Goal: Information Seeking & Learning: Learn about a topic

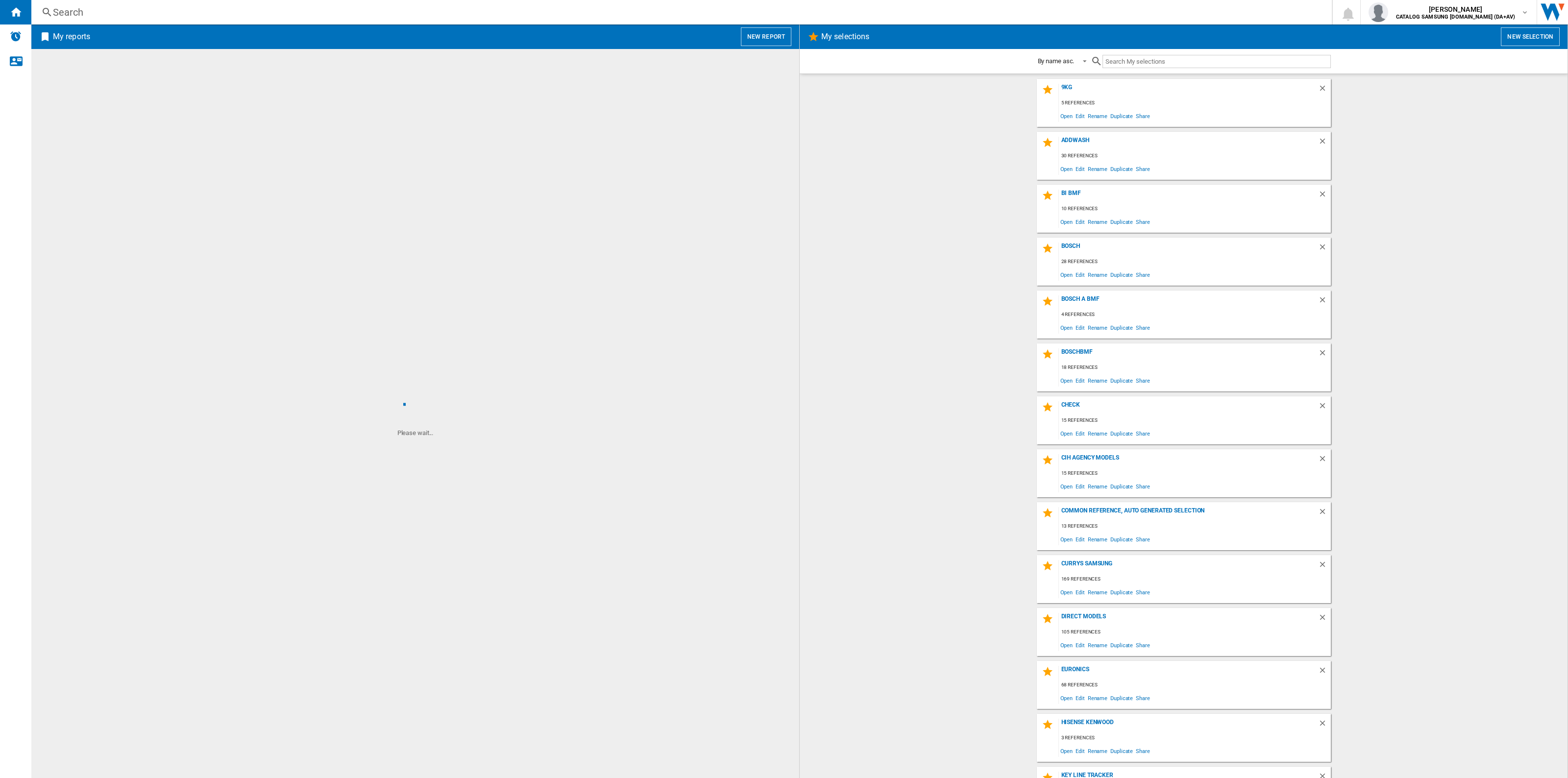
click at [588, 13] on div "Search" at bounding box center [679, 12] width 1253 height 14
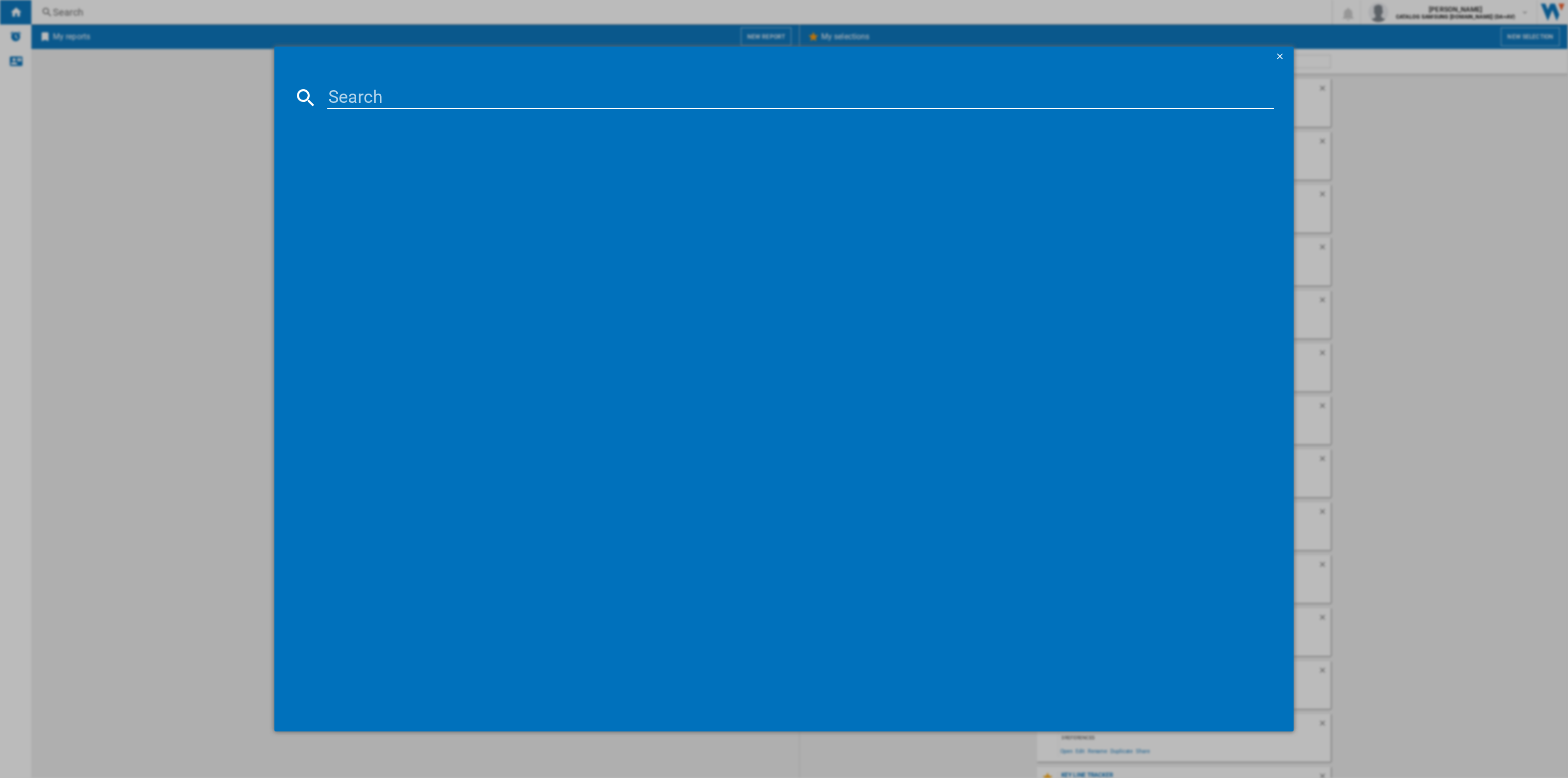
click at [463, 94] on input at bounding box center [800, 97] width 947 height 24
paste input "HISENSE WFQP6012EVM WHITE"
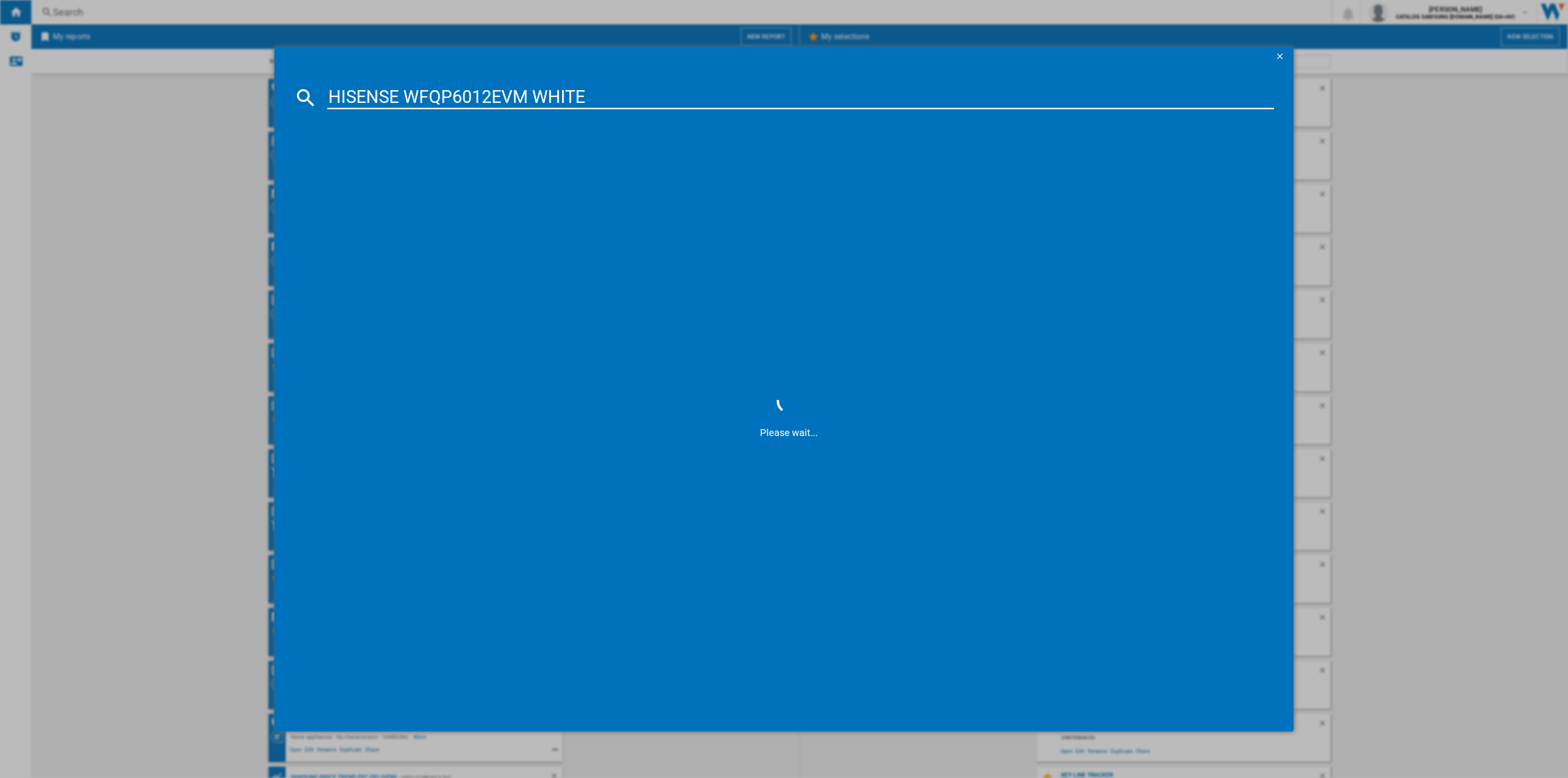
drag, startPoint x: 407, startPoint y: 97, endPoint x: 339, endPoint y: 103, distance: 68.3
click at [339, 103] on input "HISENSE WFQP6012EVM WHITE" at bounding box center [800, 97] width 947 height 24
drag, startPoint x: 467, startPoint y: 93, endPoint x: 558, endPoint y: 98, distance: 91.1
click at [558, 98] on input "HWFQP6012EVM WHITE" at bounding box center [800, 97] width 947 height 24
click at [342, 99] on input "HWFQP6012EVM" at bounding box center [800, 97] width 947 height 24
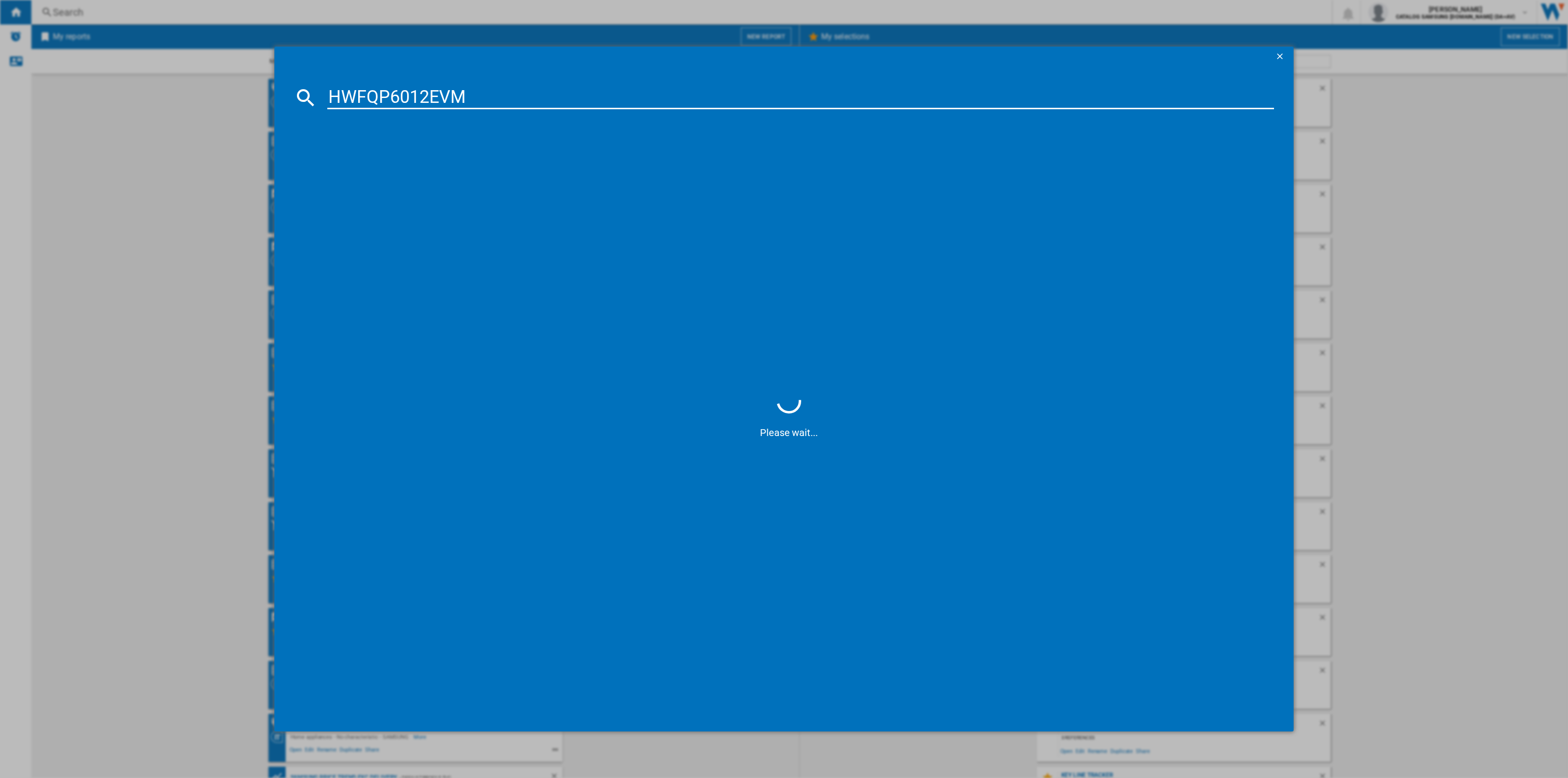
type input "WFQP6012EVM"
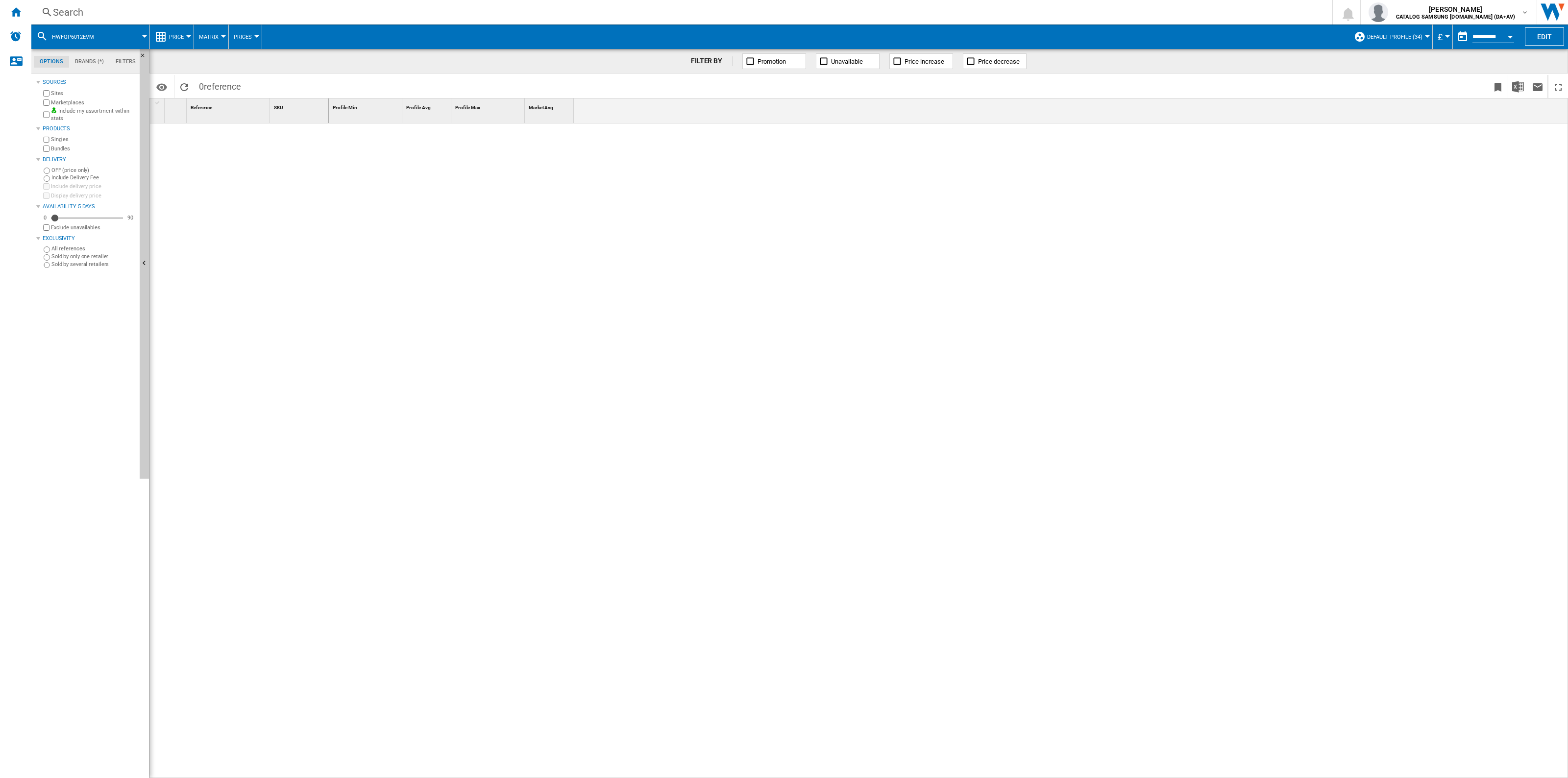
click at [208, 12] on div "Search" at bounding box center [679, 12] width 1253 height 14
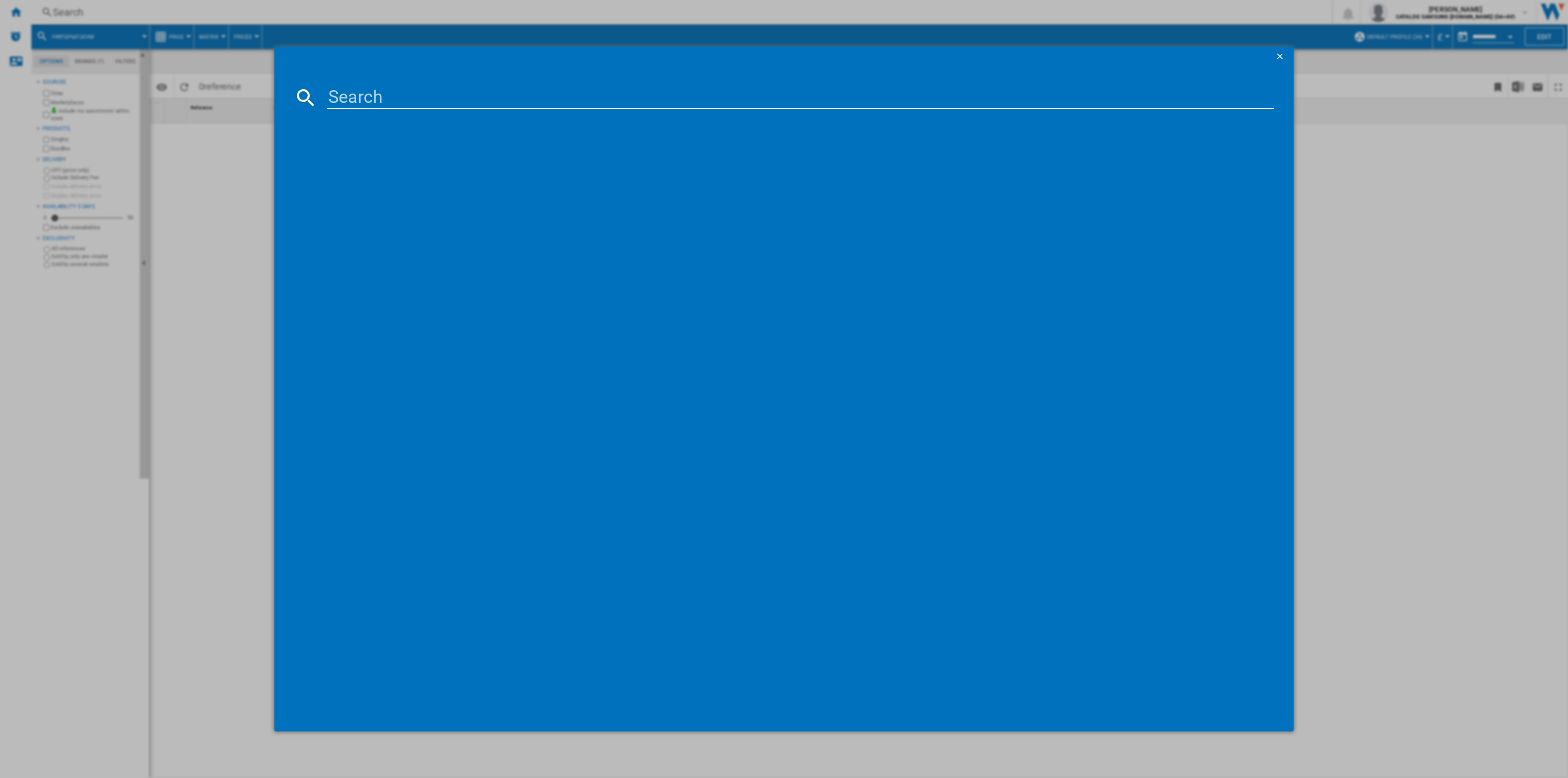
click at [376, 103] on input at bounding box center [800, 97] width 947 height 24
paste input "HISENSE WFQP6012EVM WHITE"
drag, startPoint x: 405, startPoint y: 94, endPoint x: 310, endPoint y: 91, distance: 95.0
click at [310, 91] on div "HISENSE WFQP6012EVM WHITE" at bounding box center [784, 97] width 980 height 24
drag, startPoint x: 553, startPoint y: 98, endPoint x: 451, endPoint y: 98, distance: 102.0
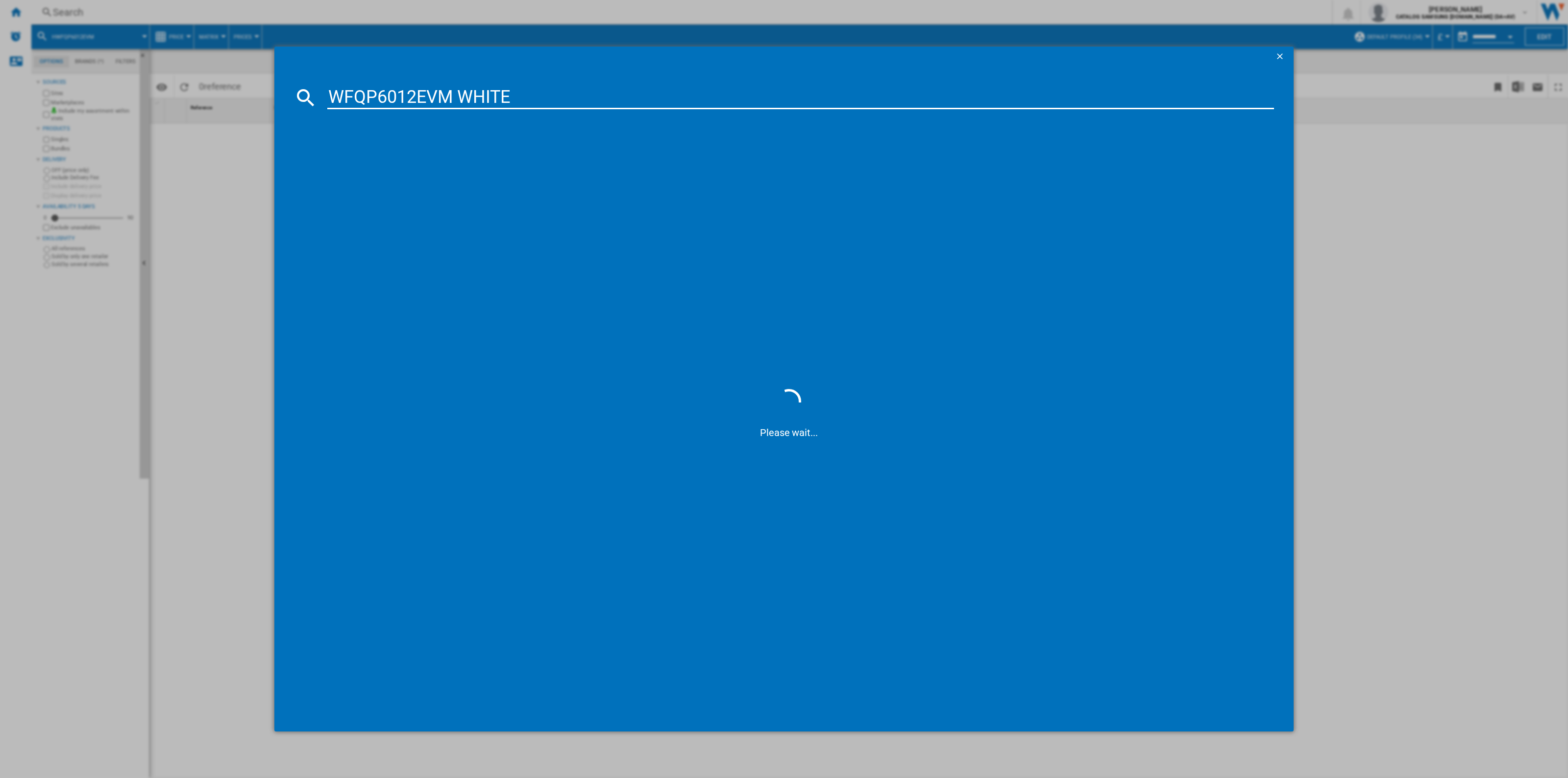
click at [451, 98] on input "WFQP6012EVM WHITE" at bounding box center [800, 97] width 947 height 24
type input "WFQP6012EVM"
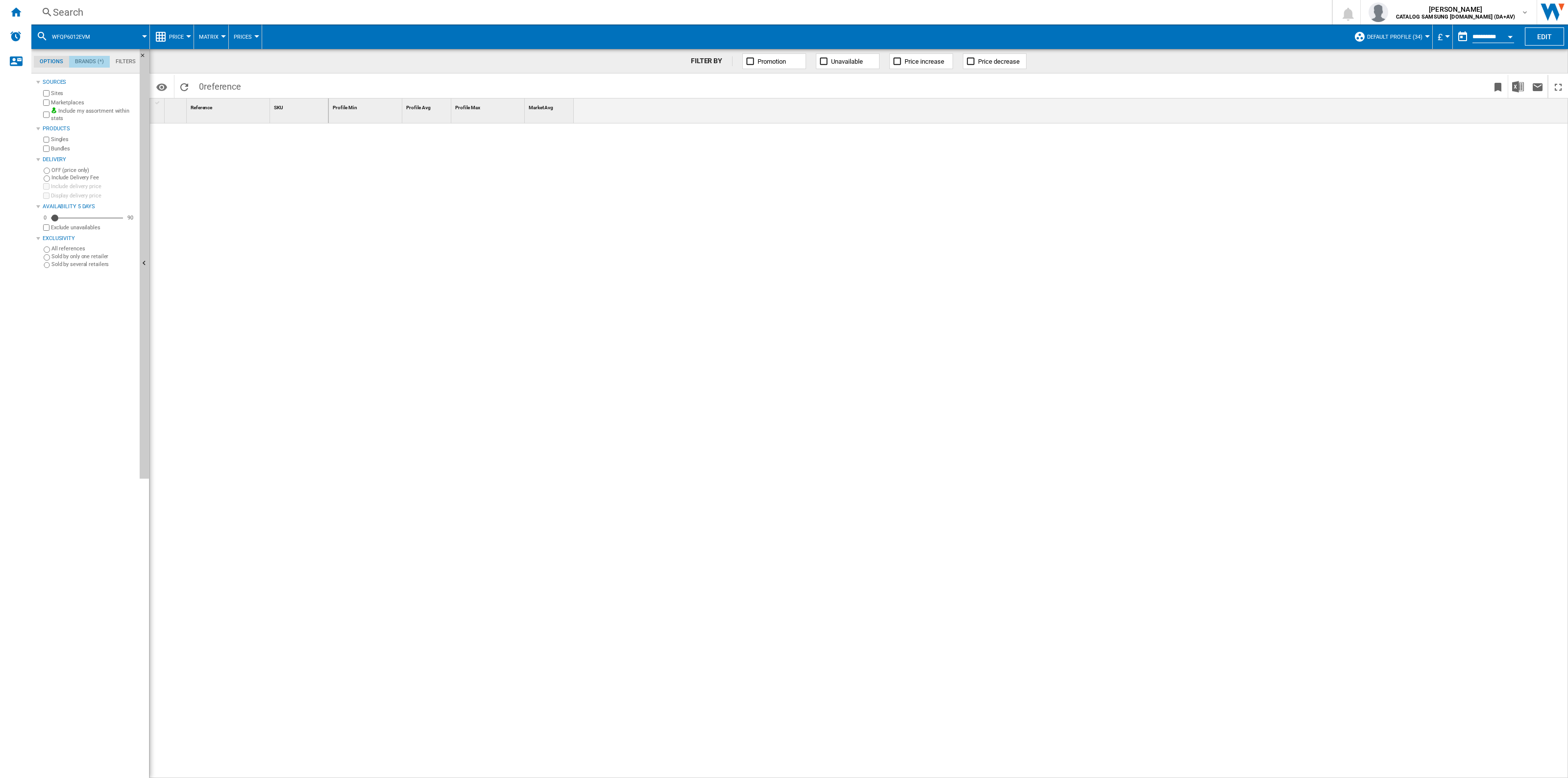
click at [92, 64] on md-tab-item "Brands (*)" at bounding box center [89, 61] width 41 height 12
drag, startPoint x: 14, startPoint y: 12, endPoint x: 136, endPoint y: 44, distance: 126.1
click at [16, 11] on ng-md-icon "Home" at bounding box center [15, 12] width 12 height 12
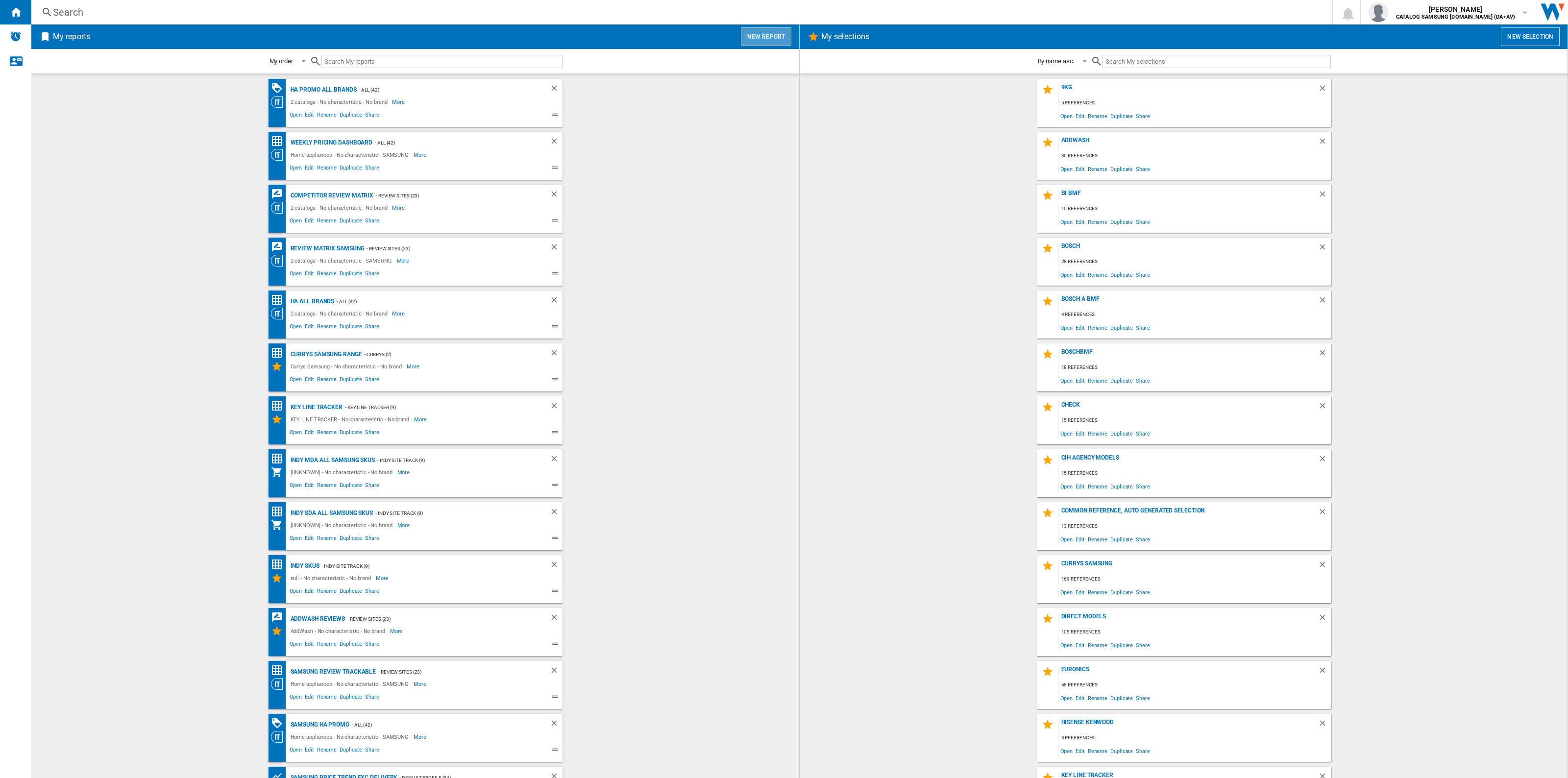
click at [768, 42] on button "New report" at bounding box center [766, 37] width 51 height 19
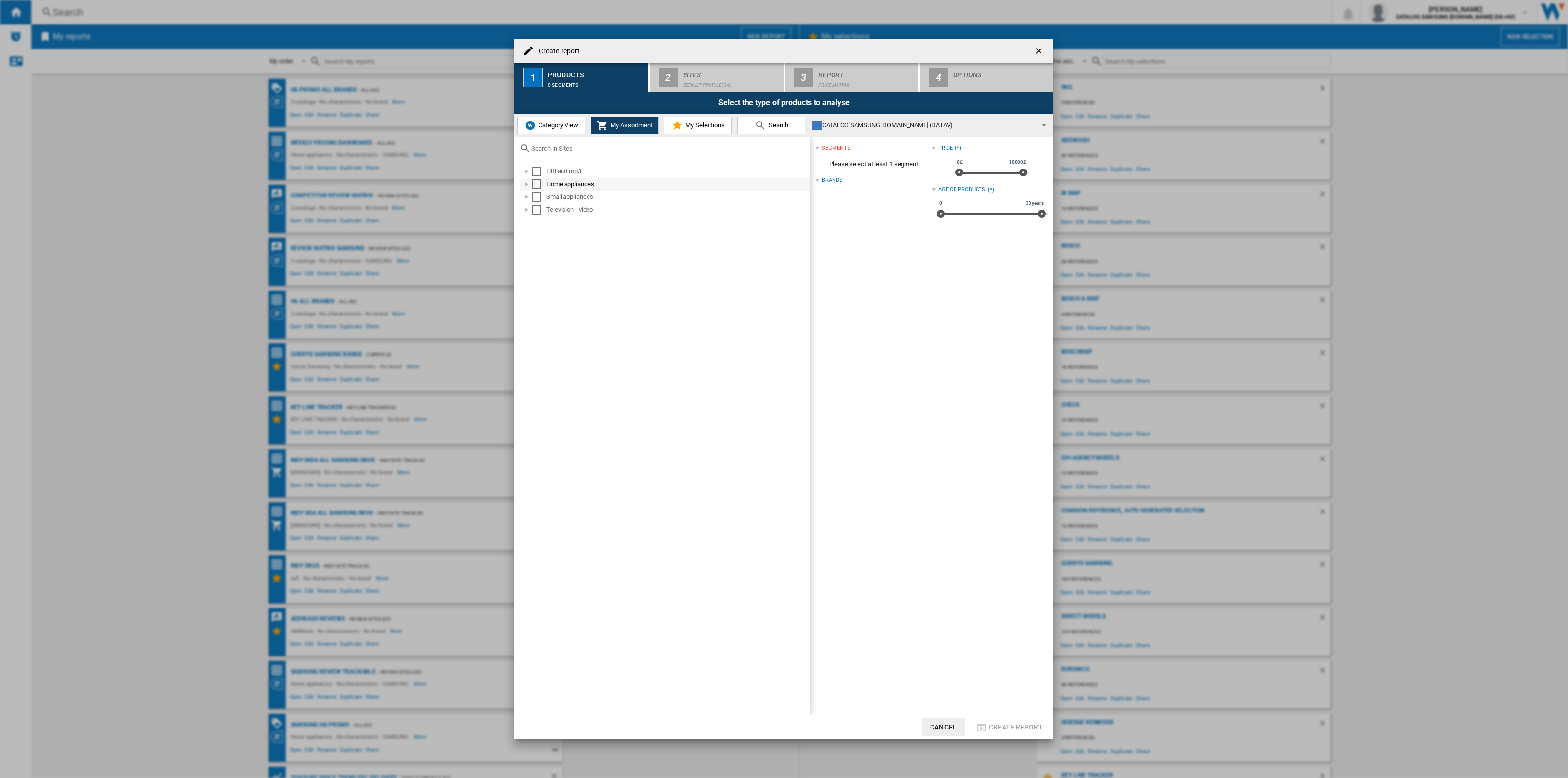
click at [530, 184] on div at bounding box center [527, 184] width 10 height 10
click at [557, 122] on span "Category View" at bounding box center [557, 125] width 42 height 7
click at [524, 182] on div at bounding box center [522, 184] width 10 height 10
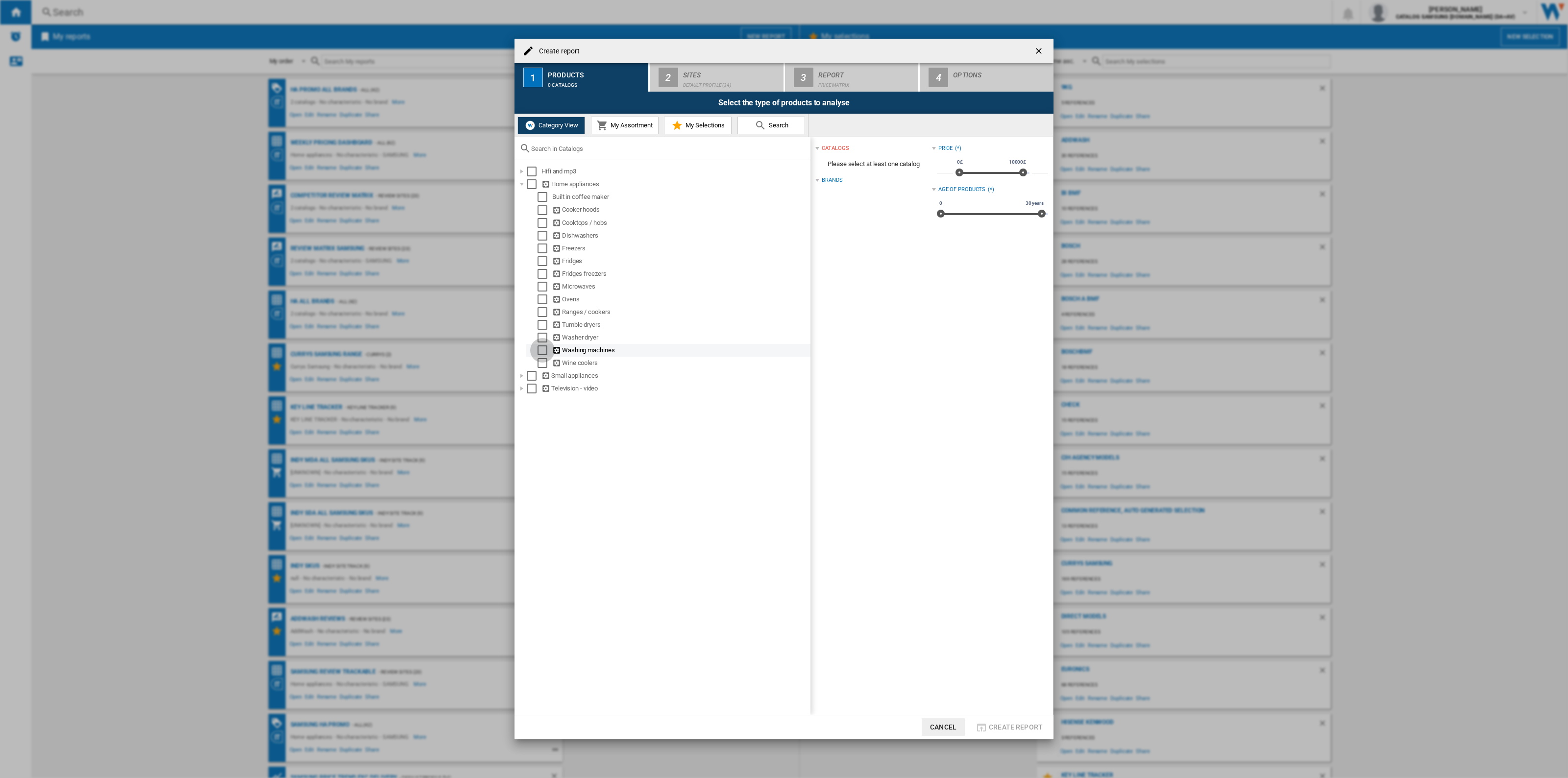
click at [539, 351] on div "Select" at bounding box center [542, 351] width 10 height 10
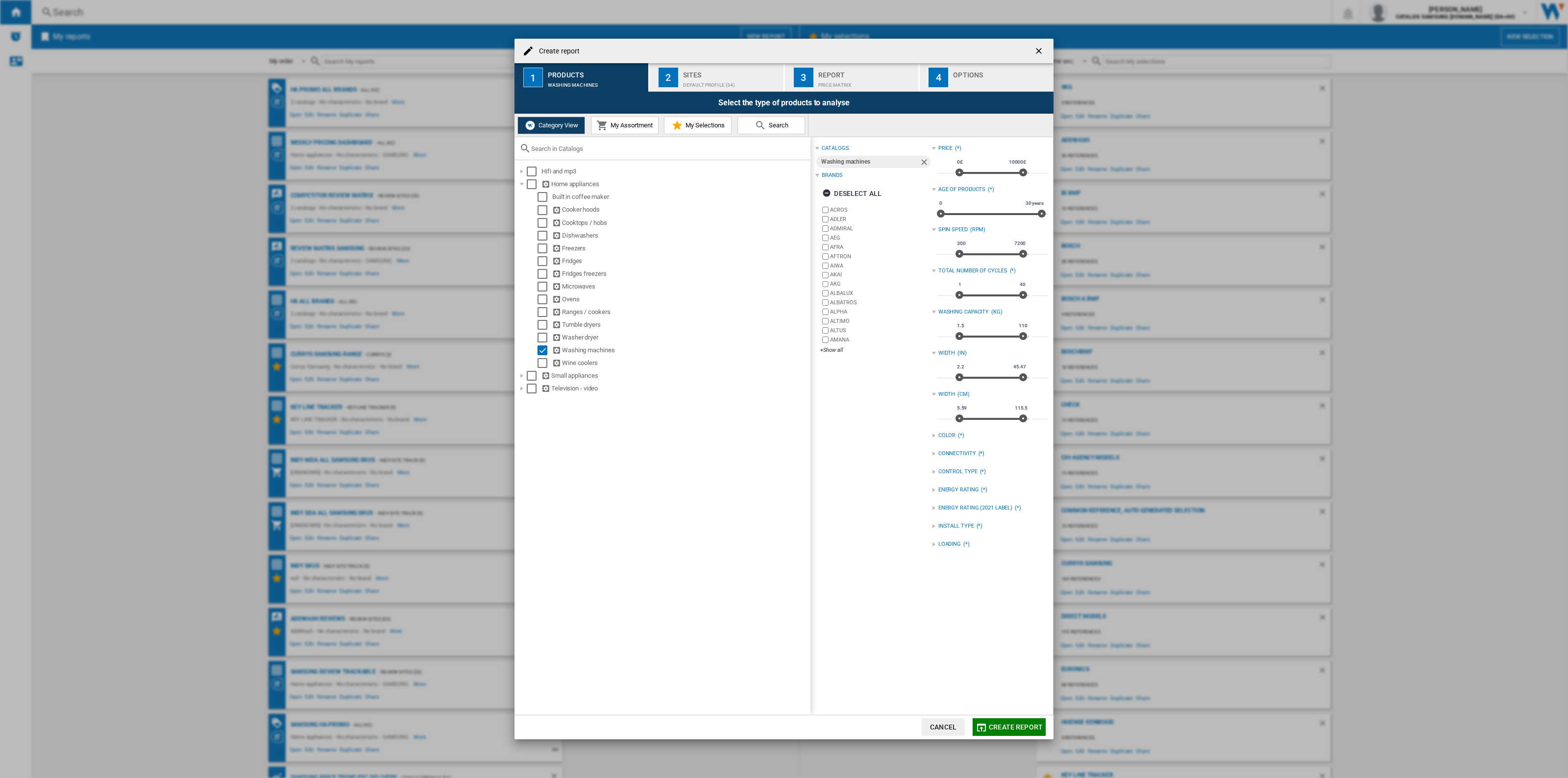
click at [719, 79] on div "Default profile (34)" at bounding box center [731, 82] width 97 height 10
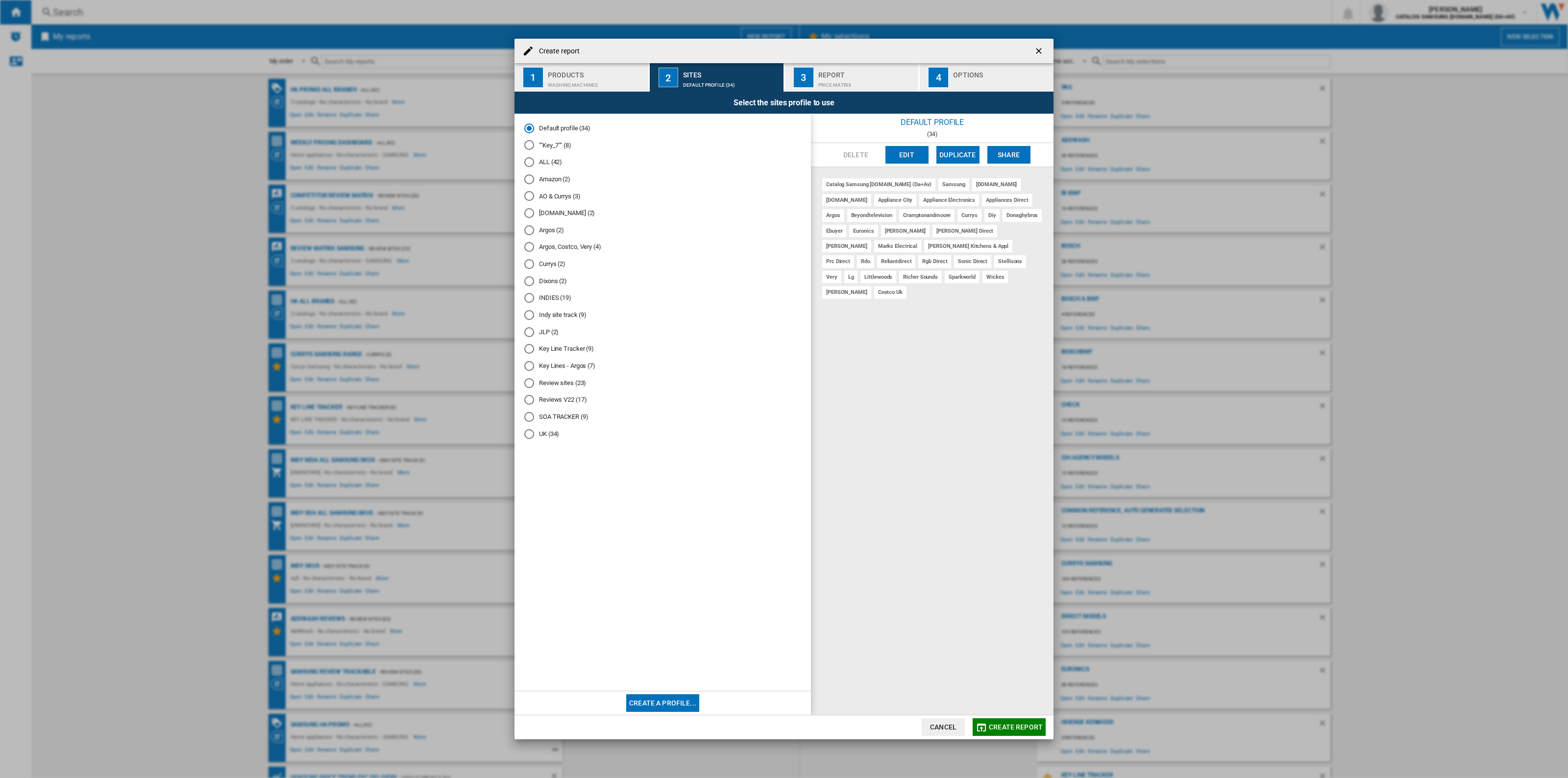
click at [529, 181] on div "Amazon (2)" at bounding box center [529, 180] width 10 height 10
click at [860, 77] on div "Report Price Matrix" at bounding box center [866, 77] width 97 height 21
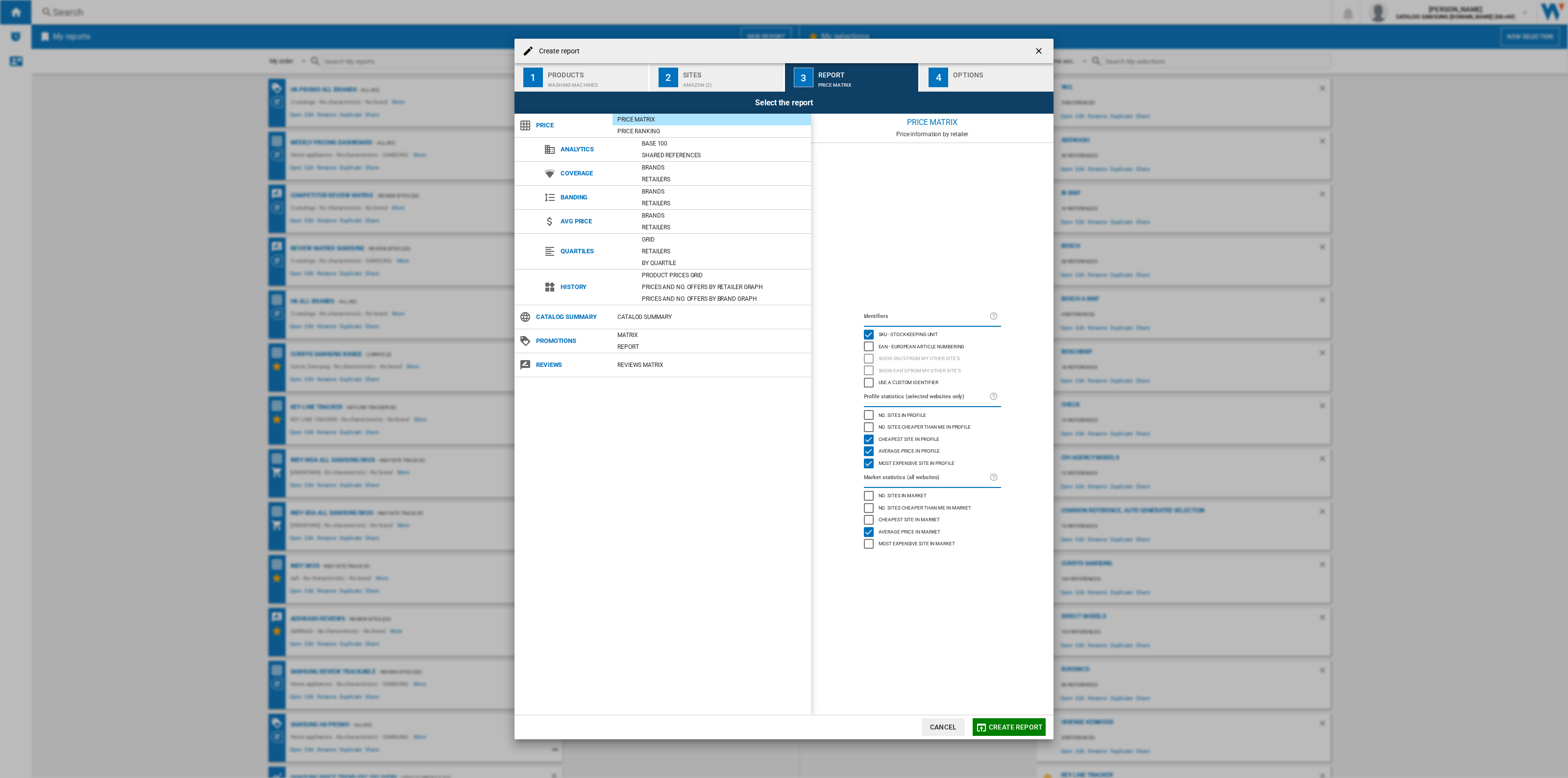
click at [726, 74] on div "Sites" at bounding box center [731, 72] width 97 height 10
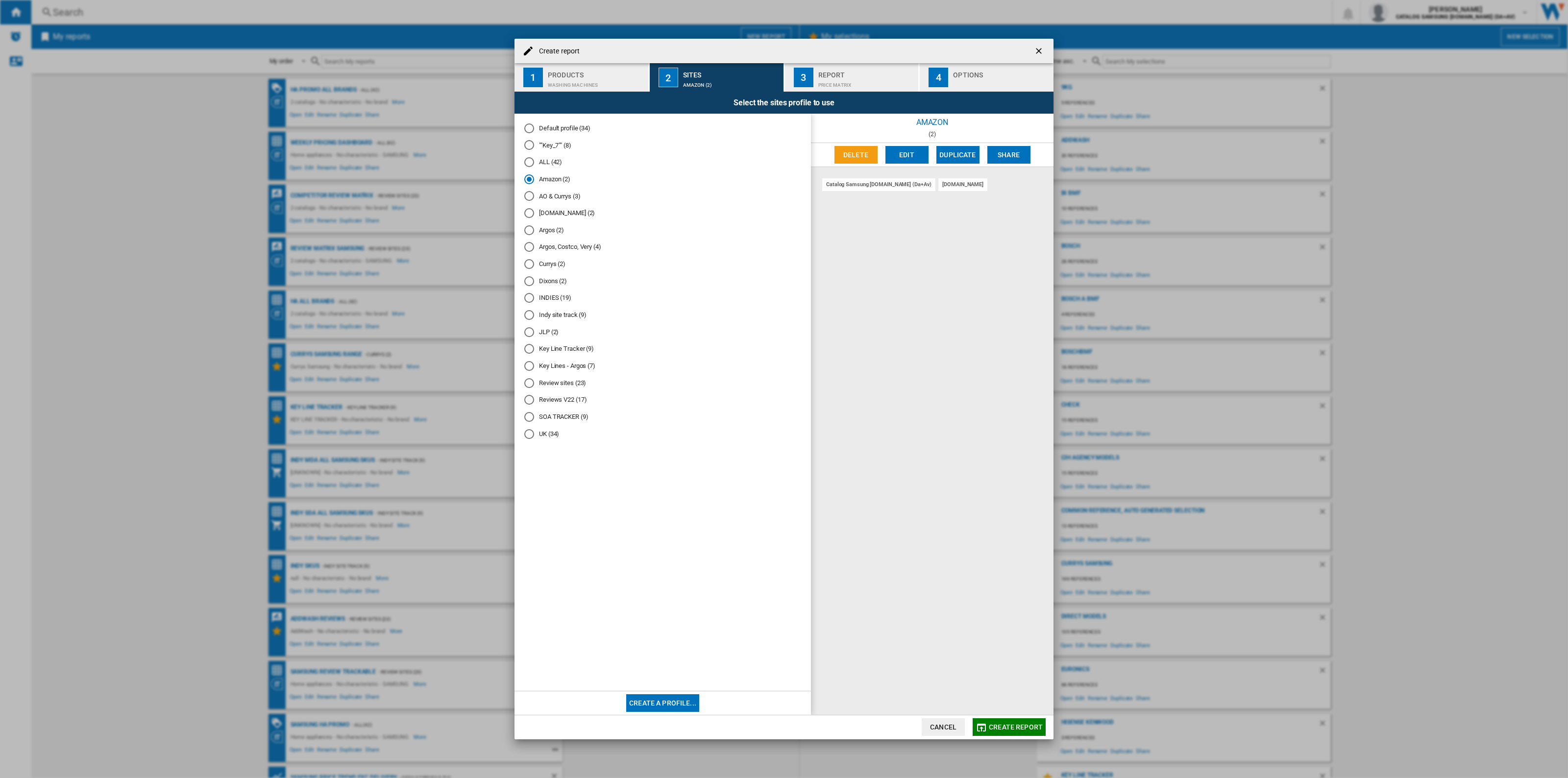
click at [598, 69] on div "Products" at bounding box center [596, 72] width 97 height 10
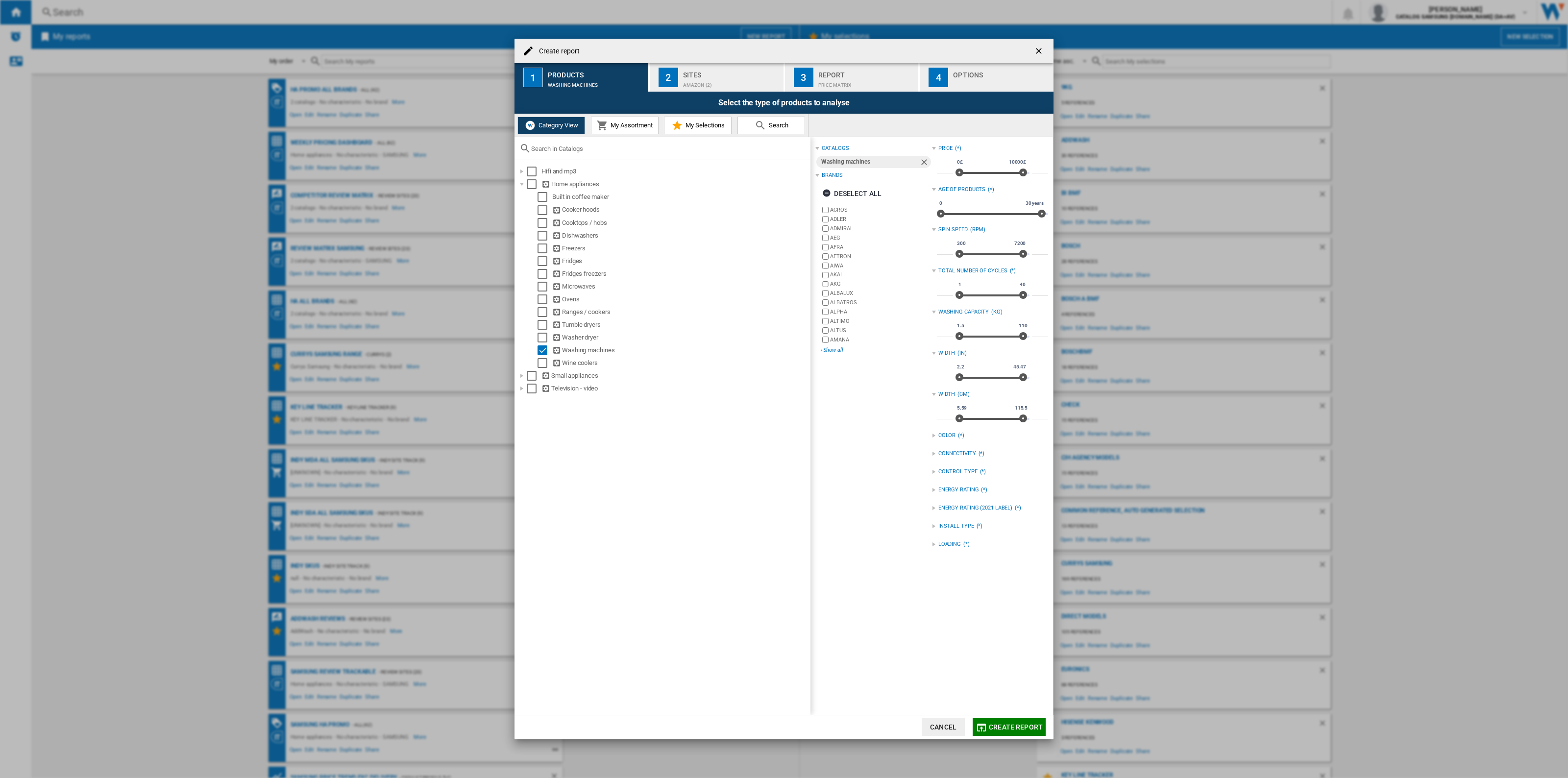
click at [849, 346] on div "+Show all" at bounding box center [876, 350] width 111 height 7
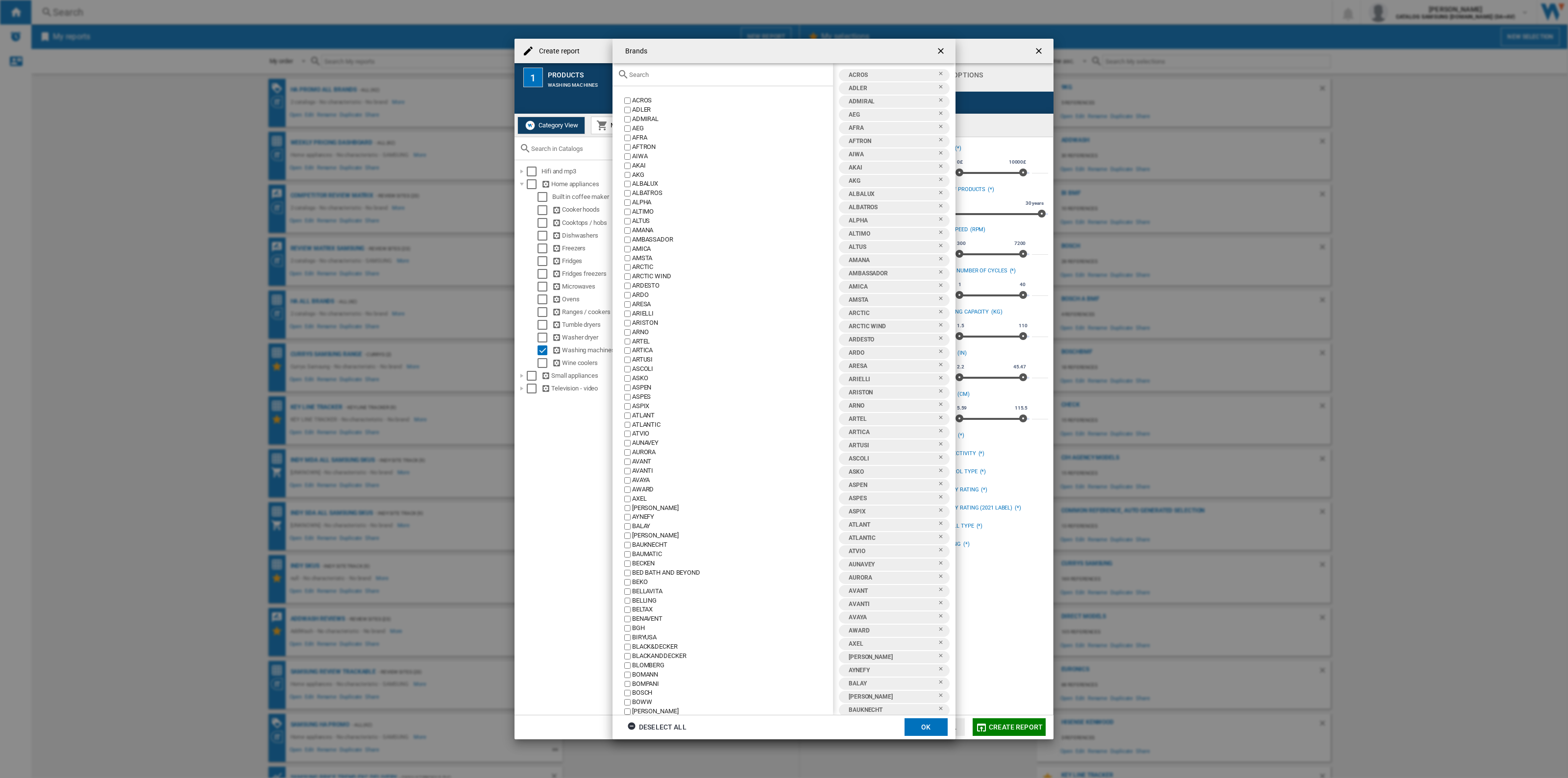
click at [668, 74] on input "text" at bounding box center [729, 75] width 199 height 7
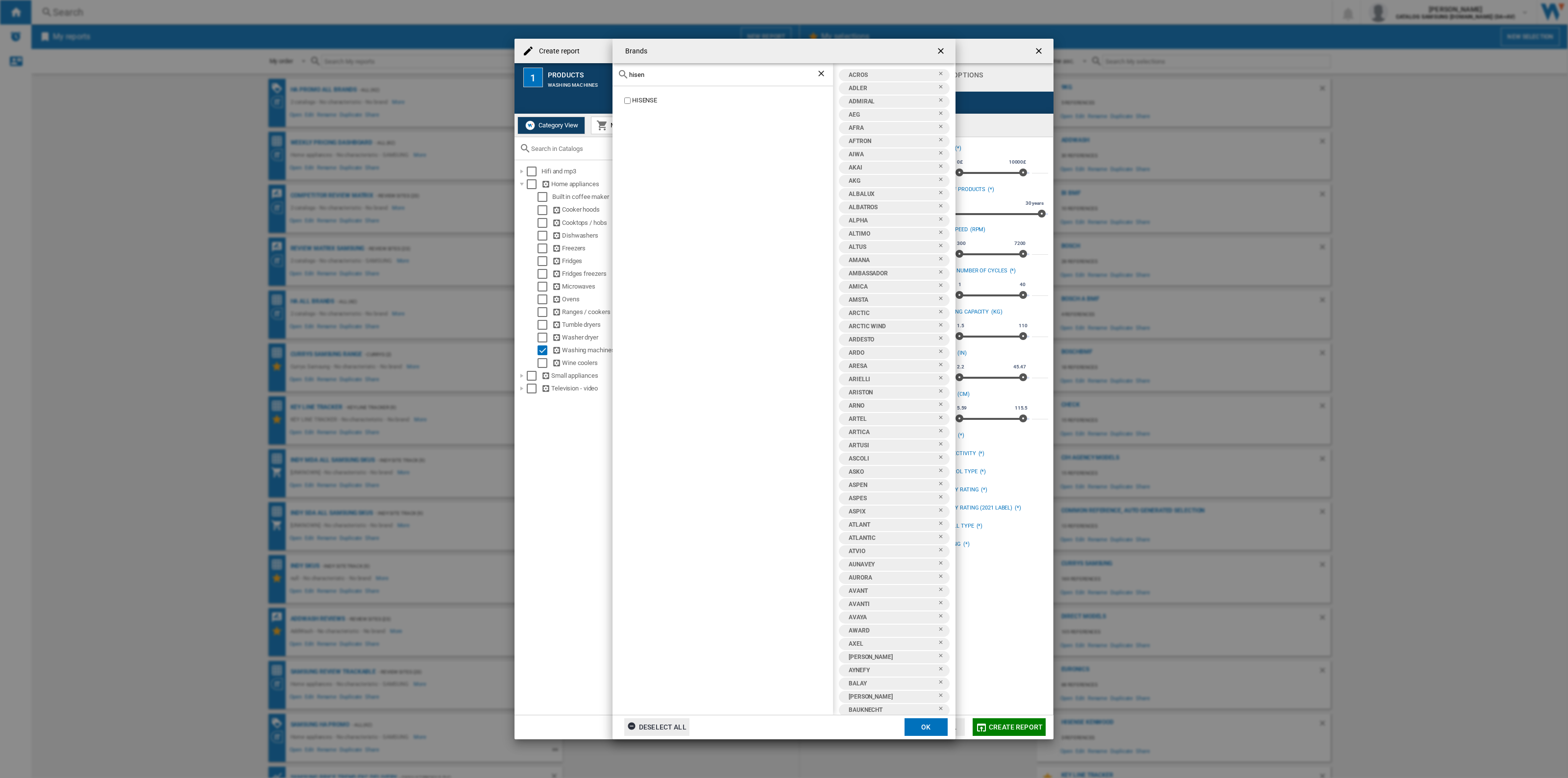
type input "hisen"
click at [667, 723] on div "Deselect all" at bounding box center [656, 727] width 59 height 18
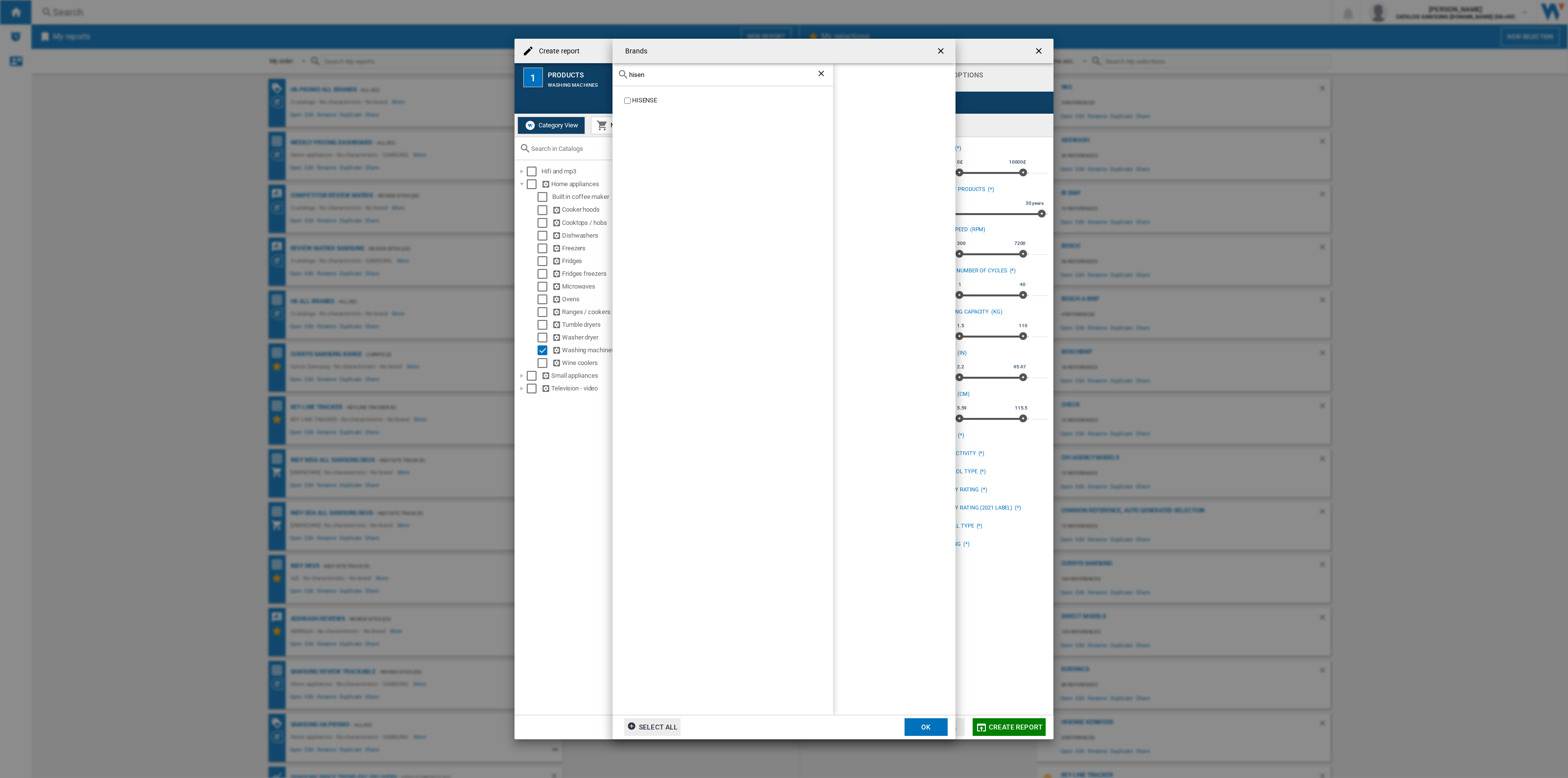
click at [647, 96] on div "HISENSE" at bounding box center [732, 100] width 201 height 9
click at [924, 732] on button "OK" at bounding box center [926, 727] width 43 height 18
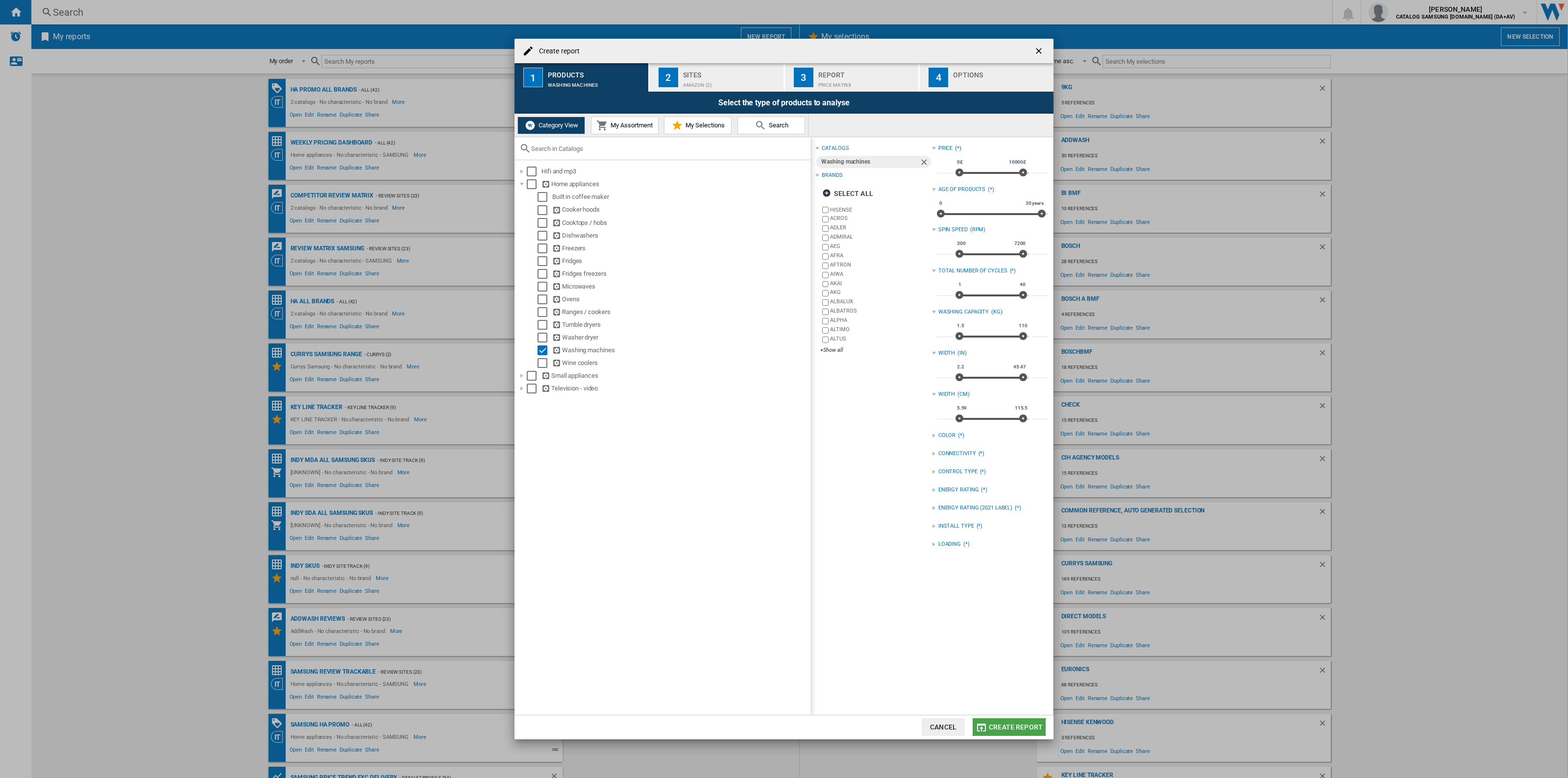
click at [997, 730] on span "Create report" at bounding box center [1015, 727] width 54 height 8
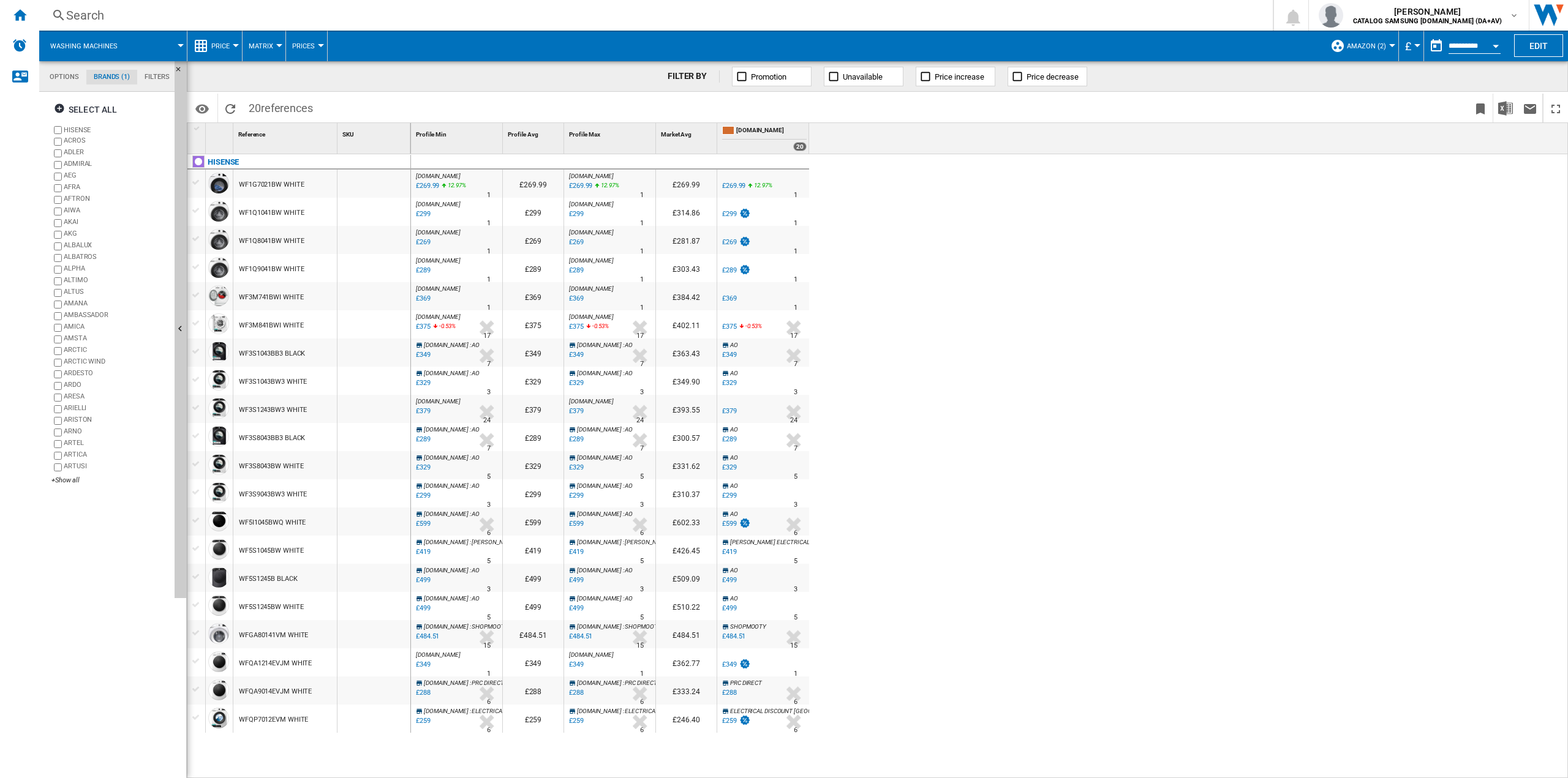
click at [221, 55] on button "Price" at bounding box center [224, 46] width 24 height 30
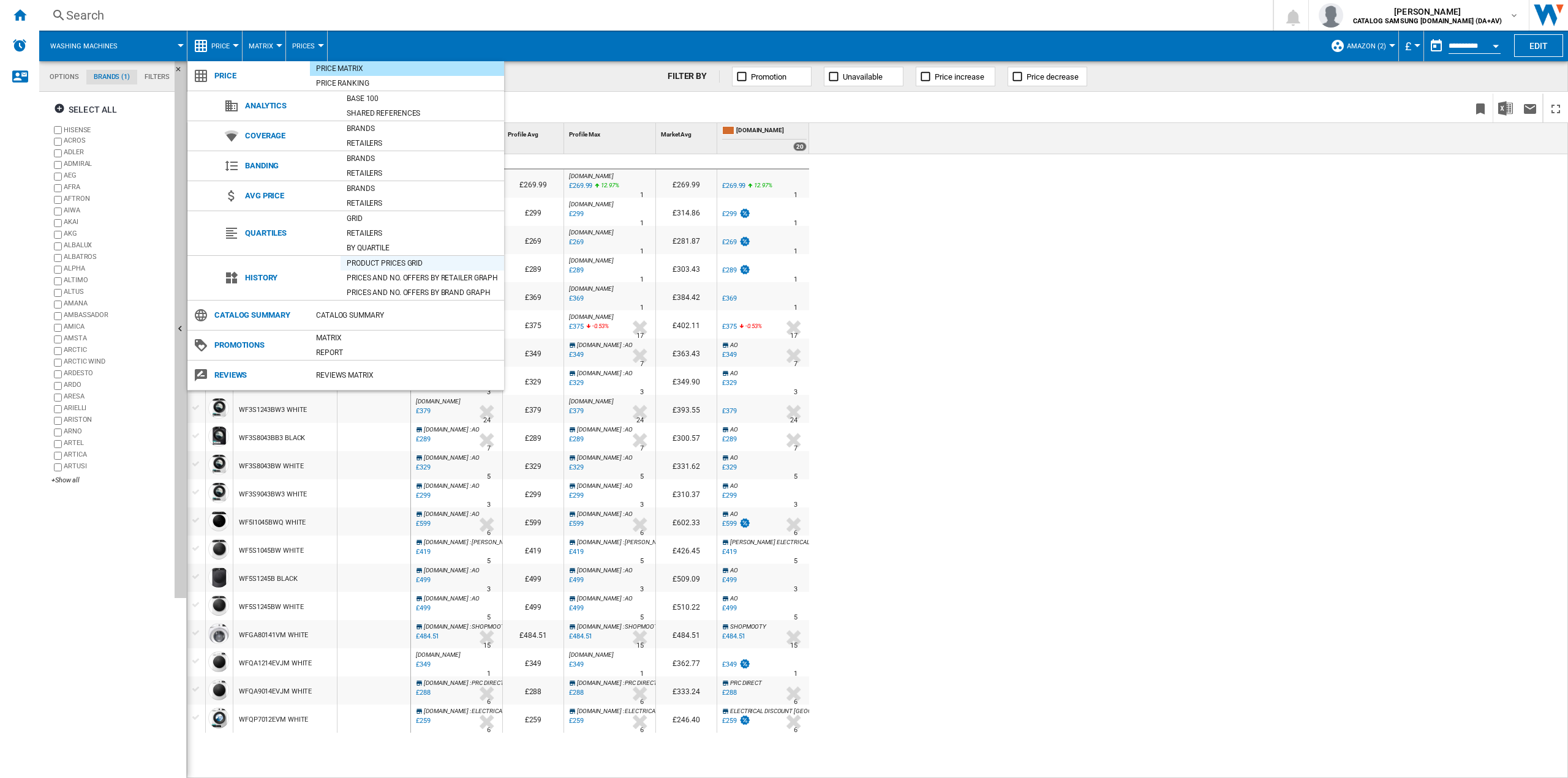
click at [383, 258] on div "Product prices grid" at bounding box center [422, 263] width 164 height 12
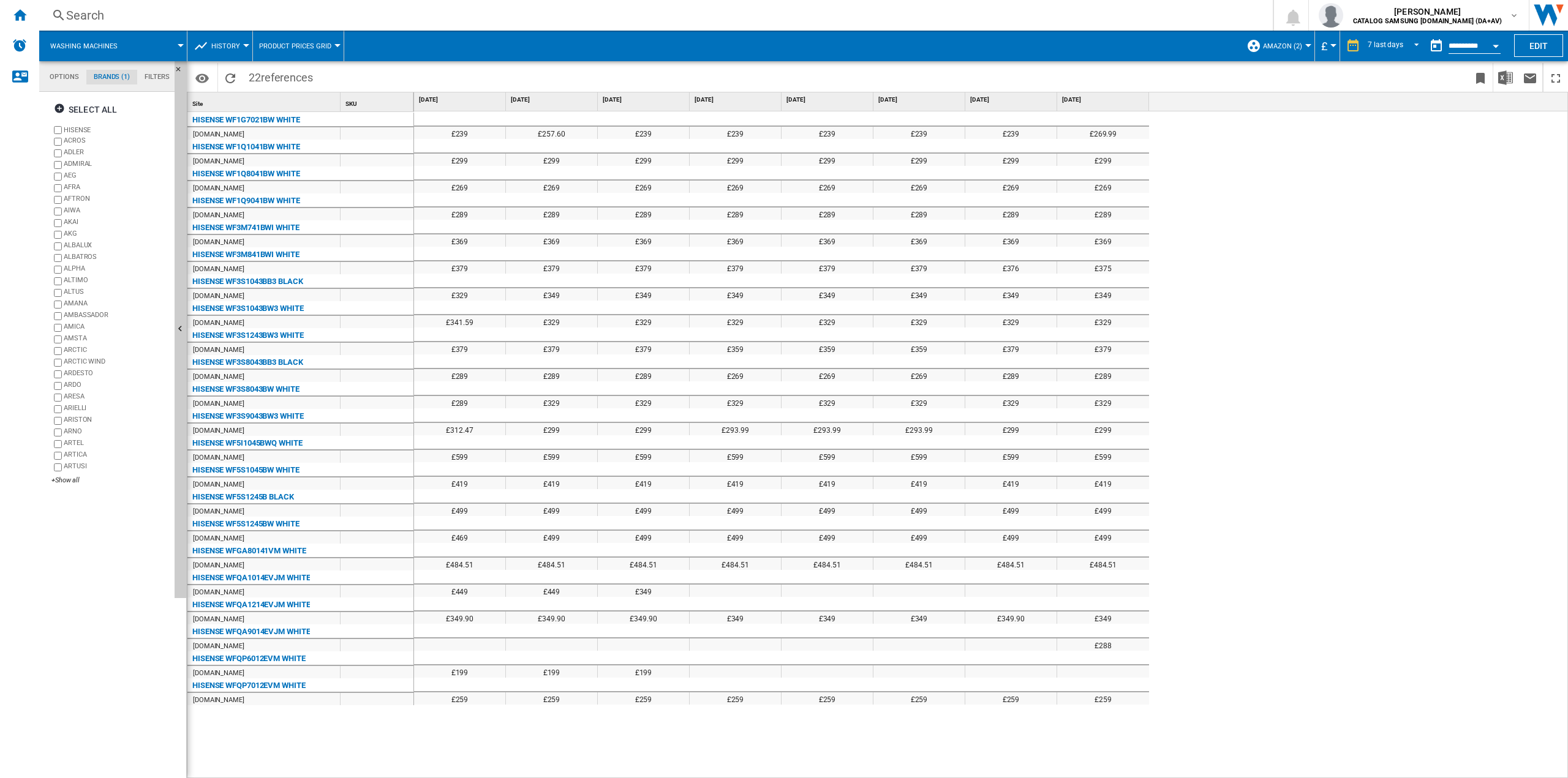
click at [705, 672] on div at bounding box center [735, 672] width 91 height 12
click at [671, 672] on div "£199" at bounding box center [644, 672] width 91 height 12
click at [239, 48] on button "History" at bounding box center [229, 46] width 35 height 30
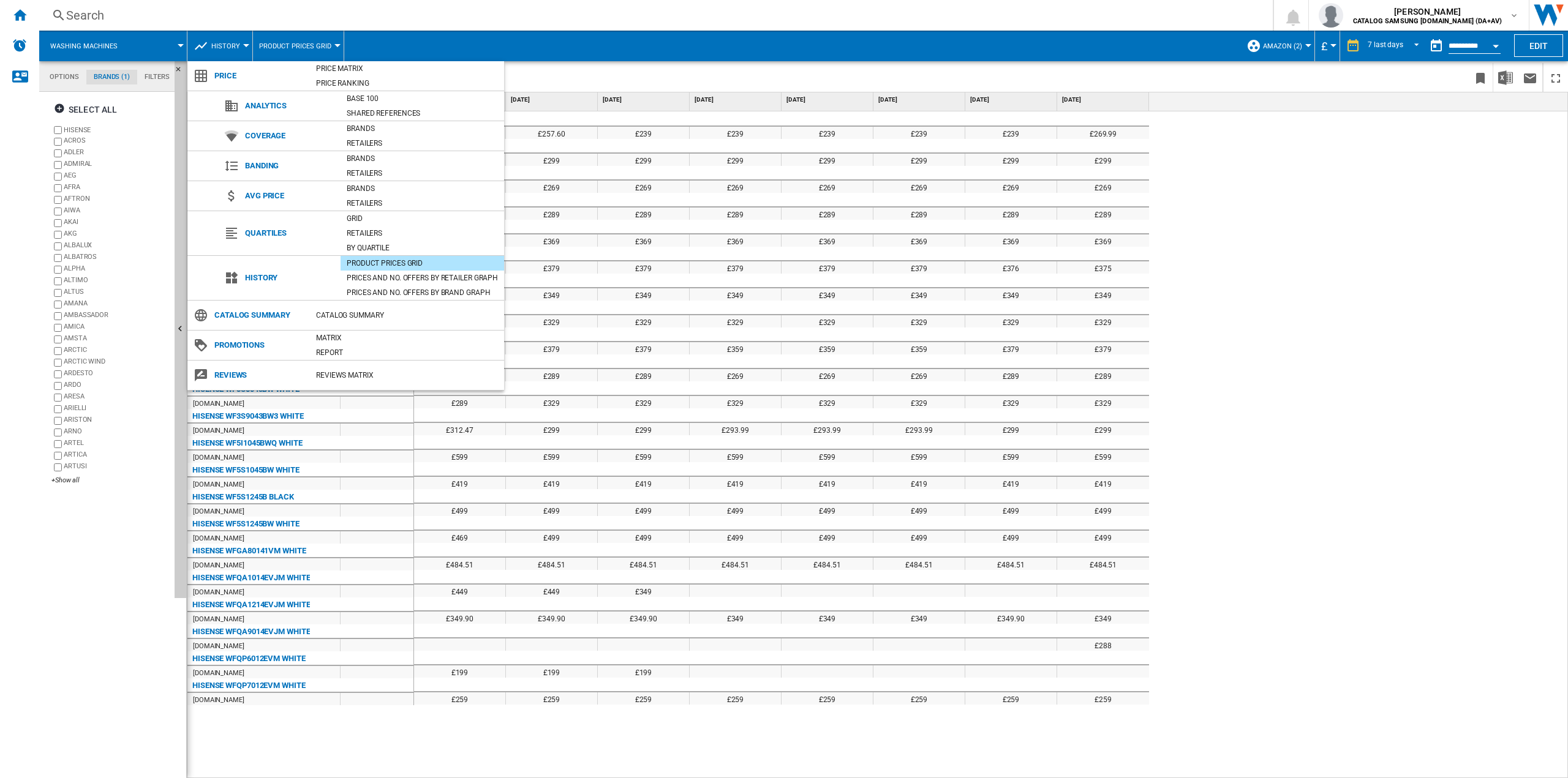
click at [1402, 50] on md-backdrop at bounding box center [784, 389] width 1568 height 778
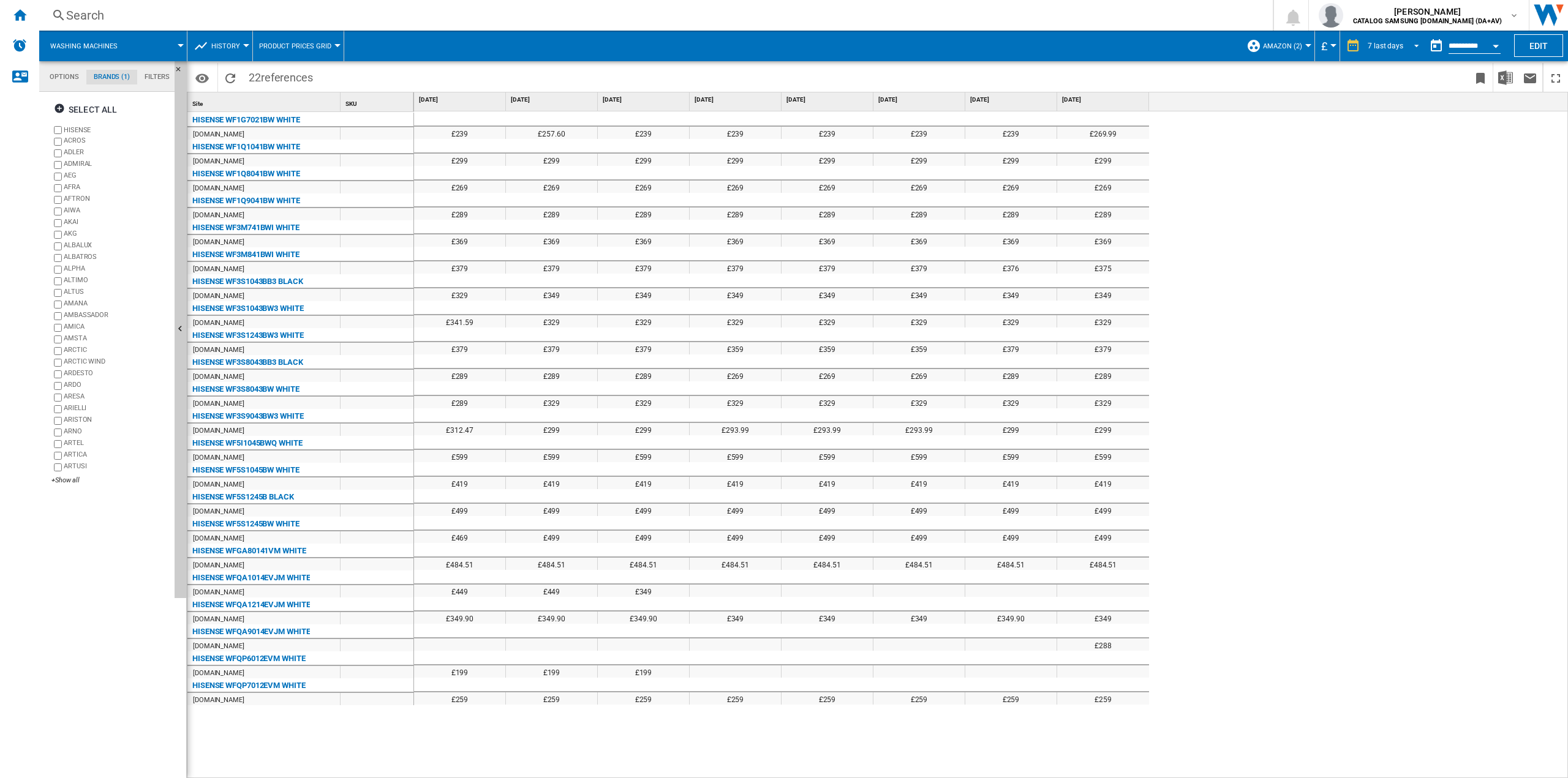
click at [1389, 46] on div "7 last days" at bounding box center [1385, 46] width 36 height 8
drag, startPoint x: 1398, startPoint y: 189, endPoint x: 1379, endPoint y: 189, distance: 19.0
click at [1396, 189] on div "32 last weeks" at bounding box center [1389, 194] width 44 height 11
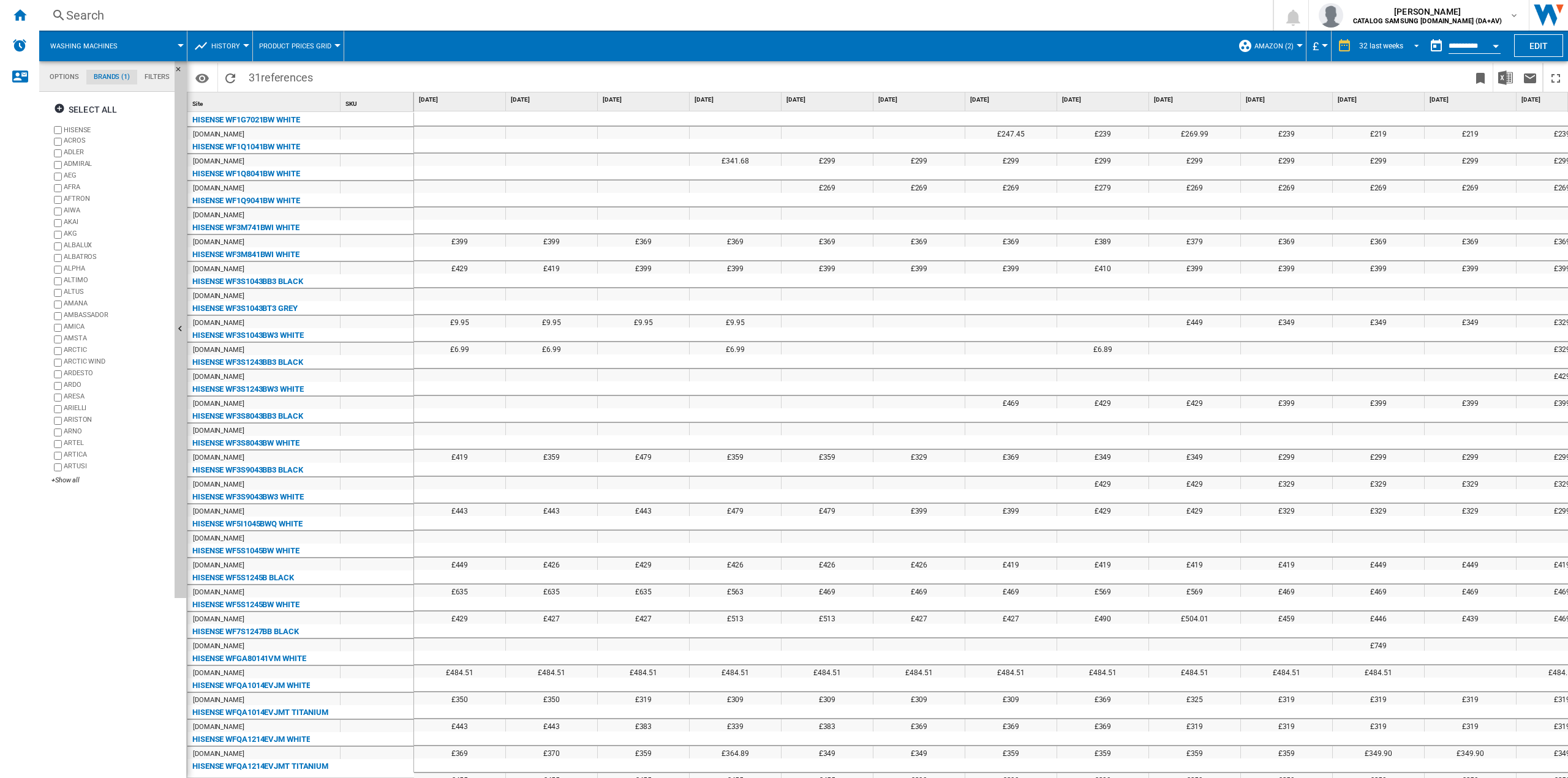
click at [1383, 43] on div "32 last weeks" at bounding box center [1381, 46] width 44 height 8
click at [1383, 69] on div "8 last weeks" at bounding box center [1377, 65] width 40 height 11
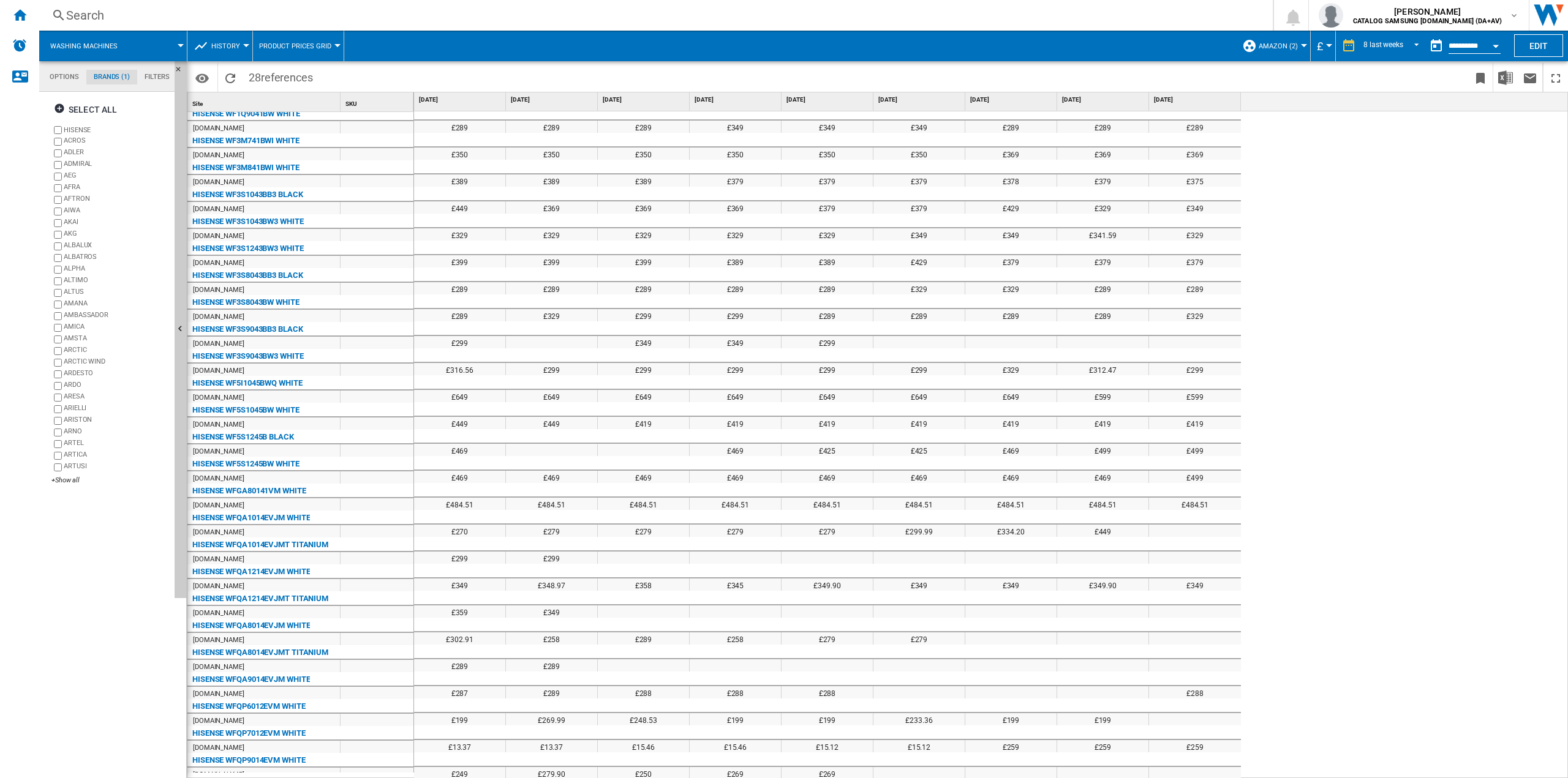
scroll to position [87, 0]
click at [301, 700] on div "HISENSE WFQP6012EVM WHITE" at bounding box center [249, 706] width 113 height 14
click at [1290, 49] on span "Amazon (2)" at bounding box center [1278, 46] width 40 height 8
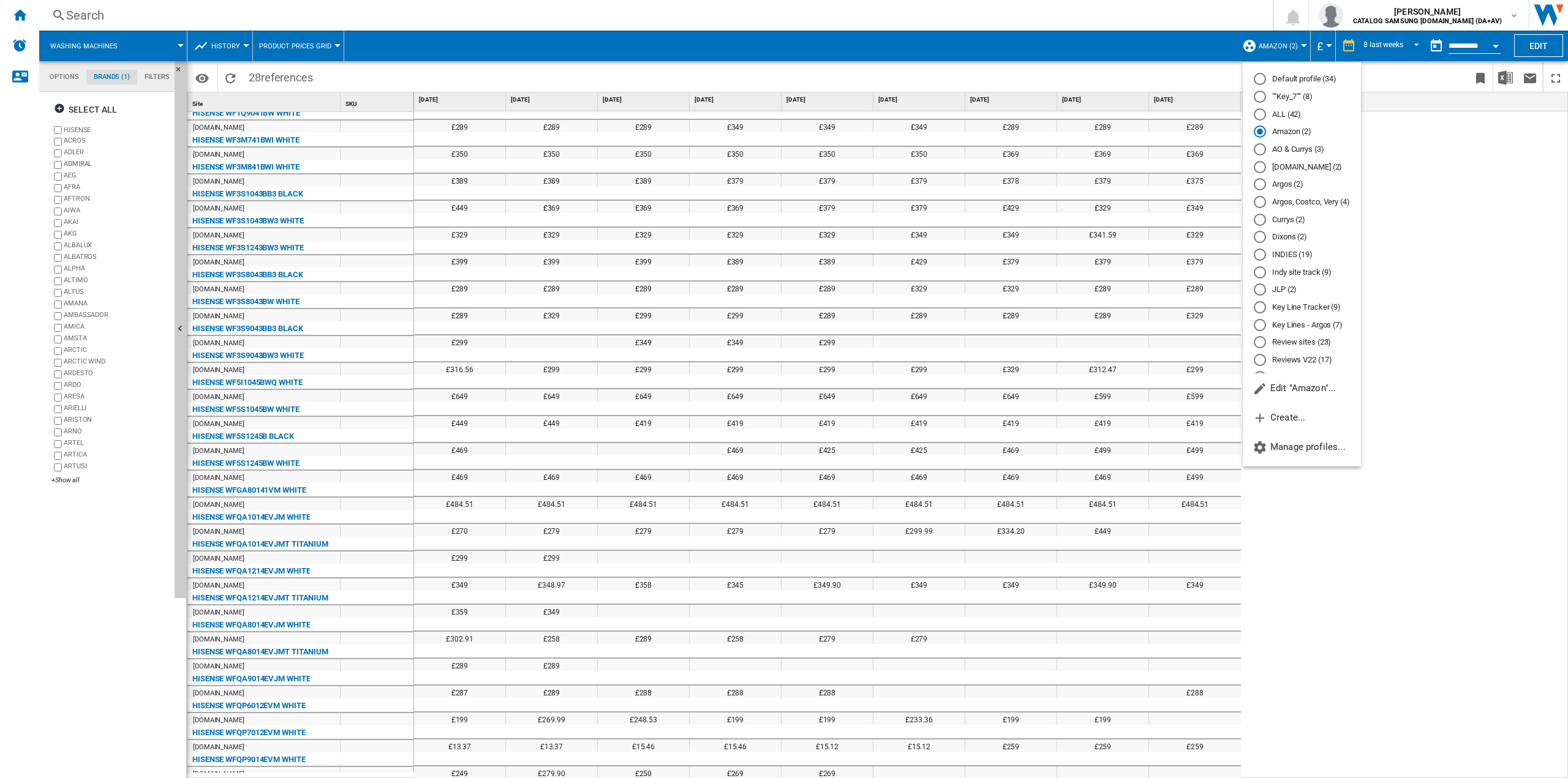
click at [1292, 115] on md-radio-button "ALL (42)" at bounding box center [1302, 113] width 96 height 11
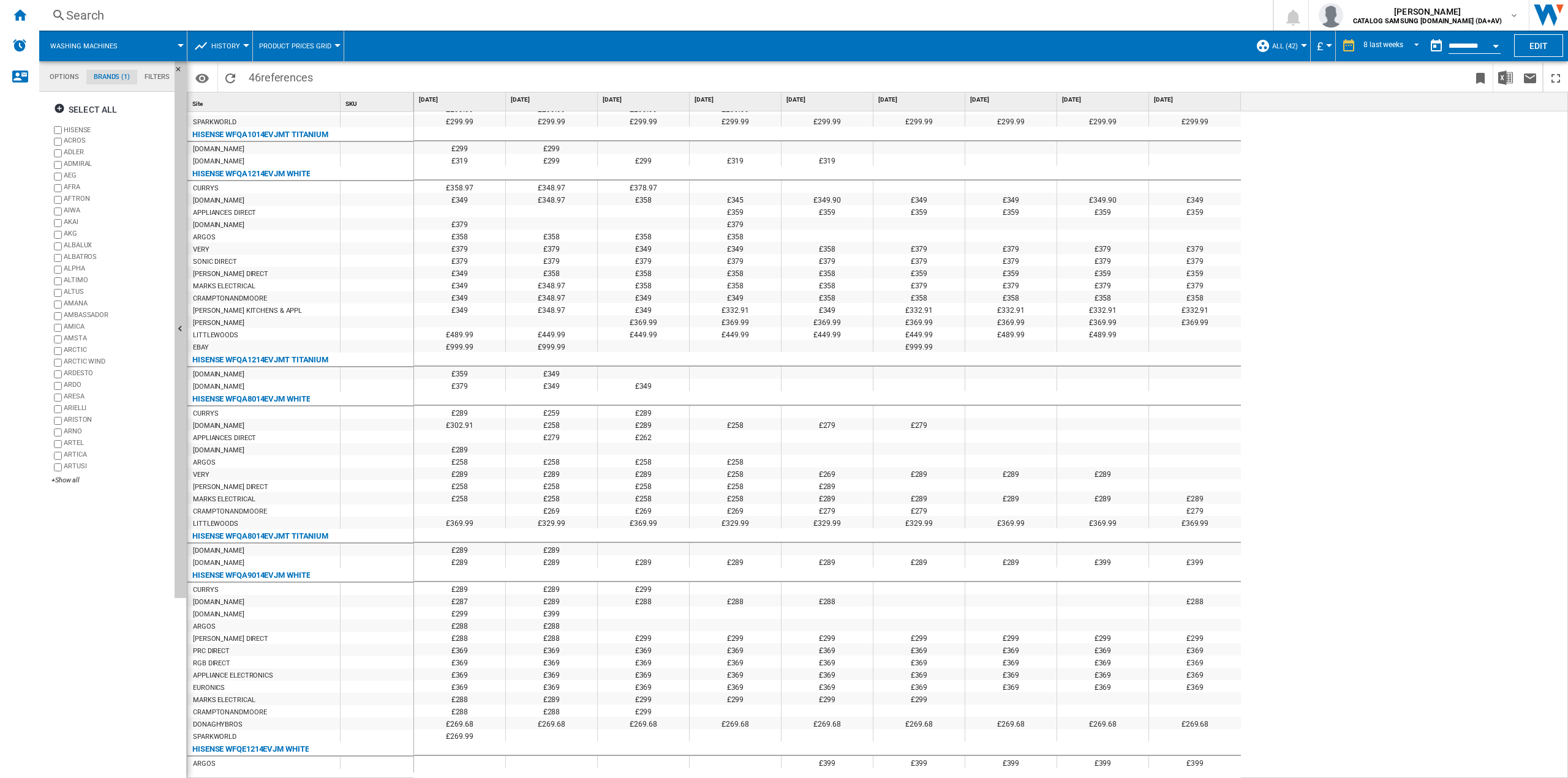
click at [229, 17] on div "Search" at bounding box center [654, 15] width 1175 height 17
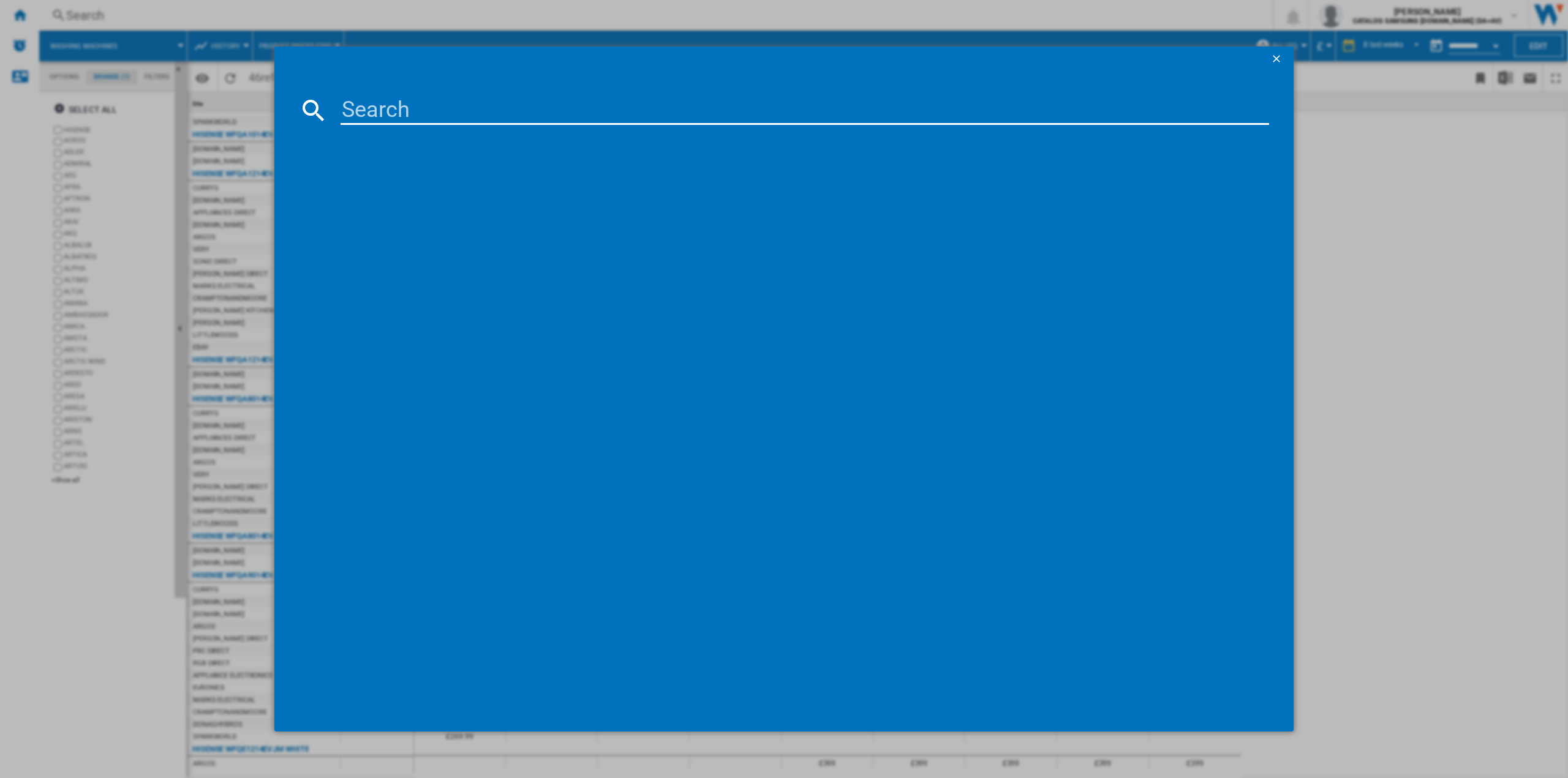
paste input "WFQP6012EVM"
type input "WFQP6012EVM"
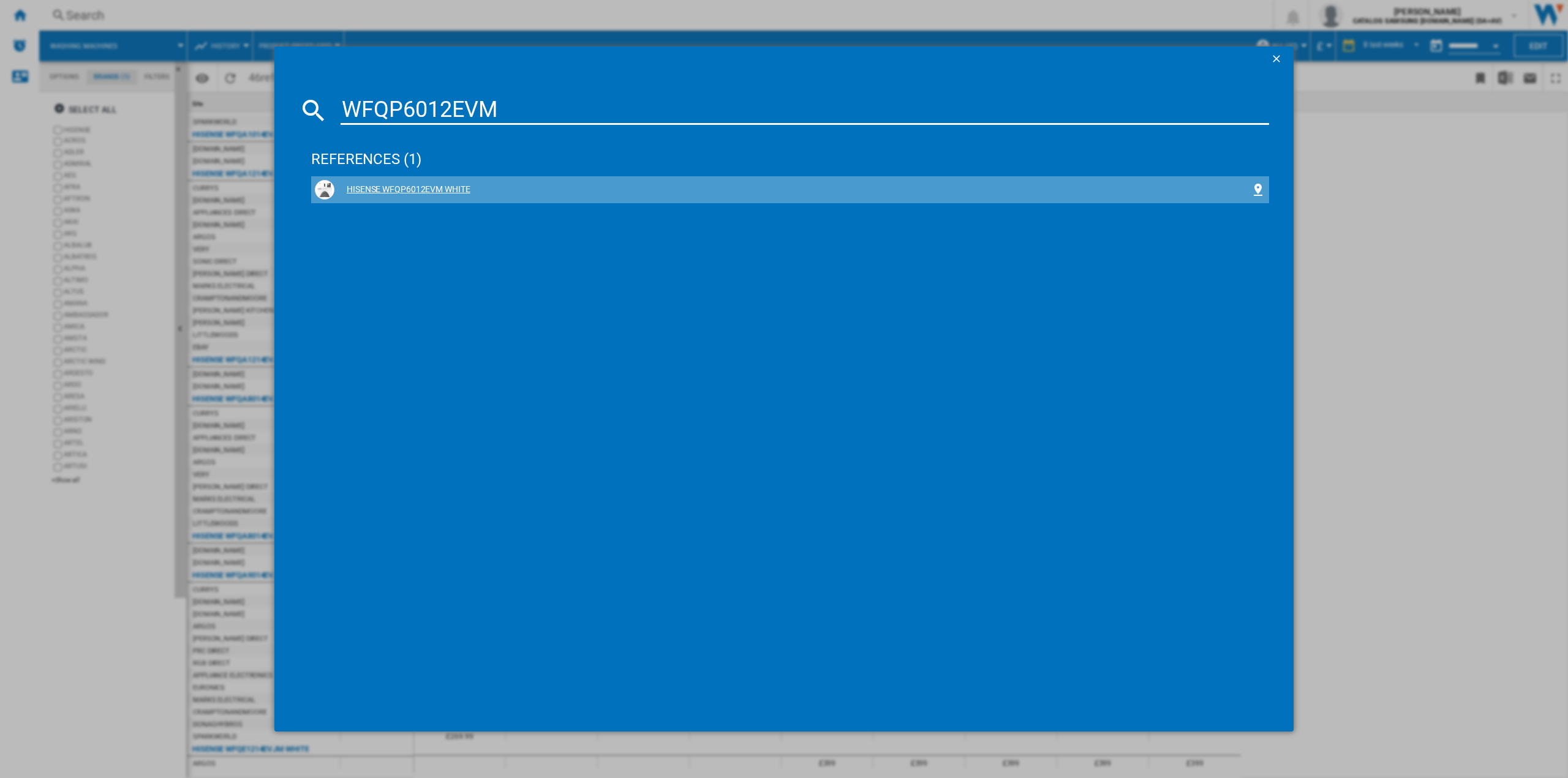
click at [432, 184] on div "HISENSE WFQP6012EVM WHITE" at bounding box center [793, 190] width 916 height 12
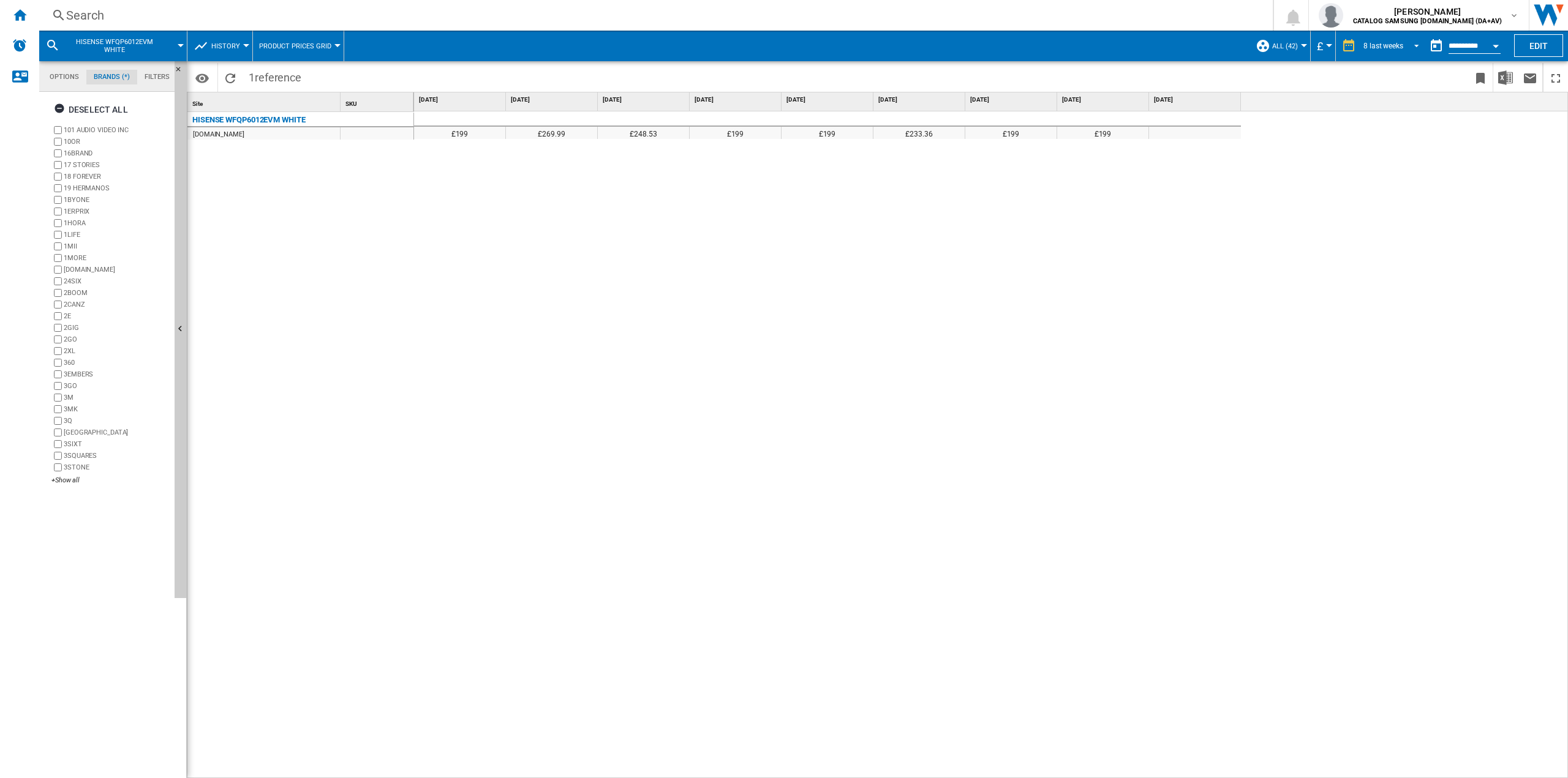
click at [1366, 49] on span "8 last weeks" at bounding box center [1383, 46] width 40 height 11
click at [1382, 99] on div "32 last weeks" at bounding box center [1383, 102] width 44 height 11
